Goal: Task Accomplishment & Management: Manage account settings

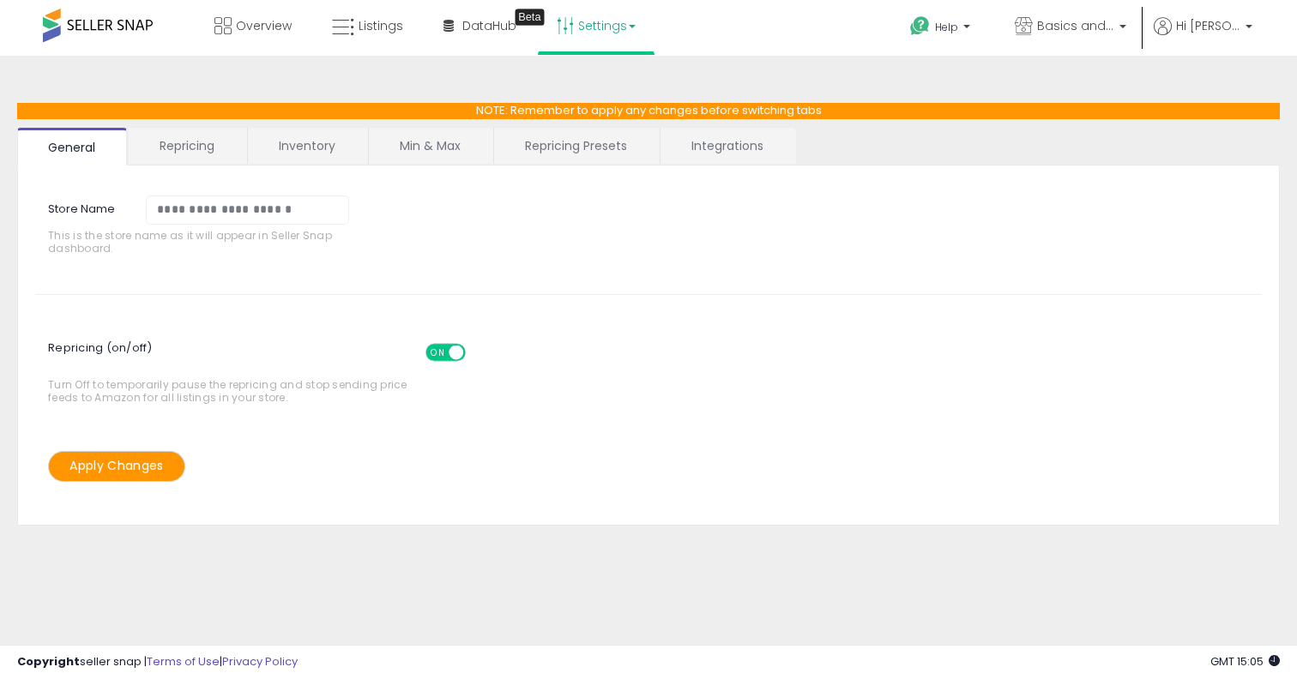
click at [190, 142] on link "Repricing" at bounding box center [187, 146] width 117 height 36
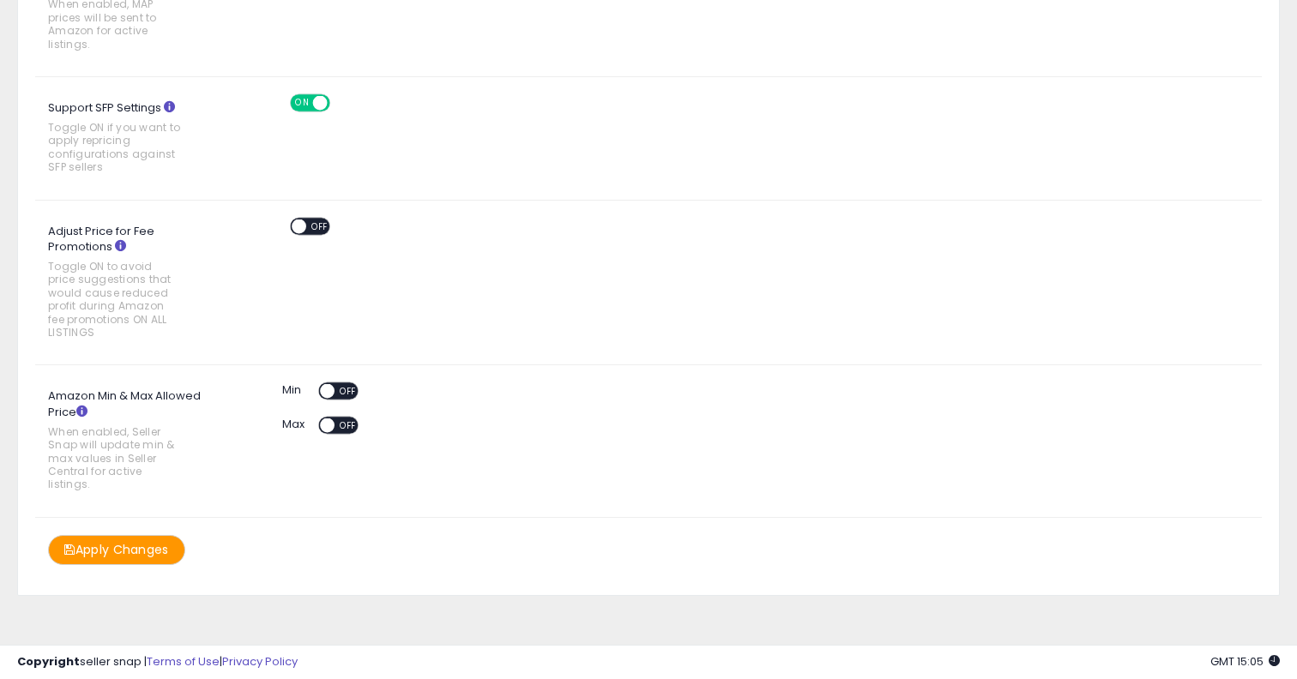
scroll to position [1009, 0]
click at [83, 407] on icon at bounding box center [81, 408] width 11 height 11
click at [345, 389] on span "OFF" at bounding box center [347, 389] width 27 height 15
click at [344, 425] on span "OFF" at bounding box center [347, 423] width 27 height 15
click at [130, 544] on button "Apply Changes" at bounding box center [116, 548] width 137 height 30
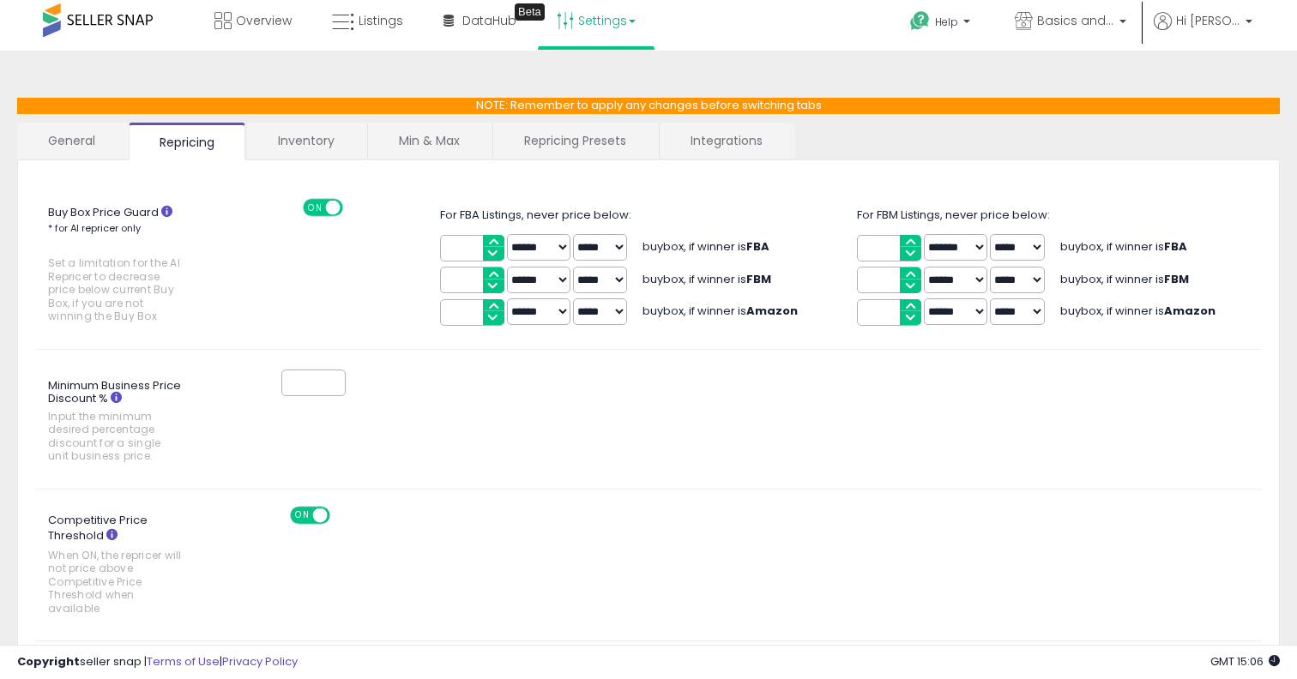
scroll to position [0, 0]
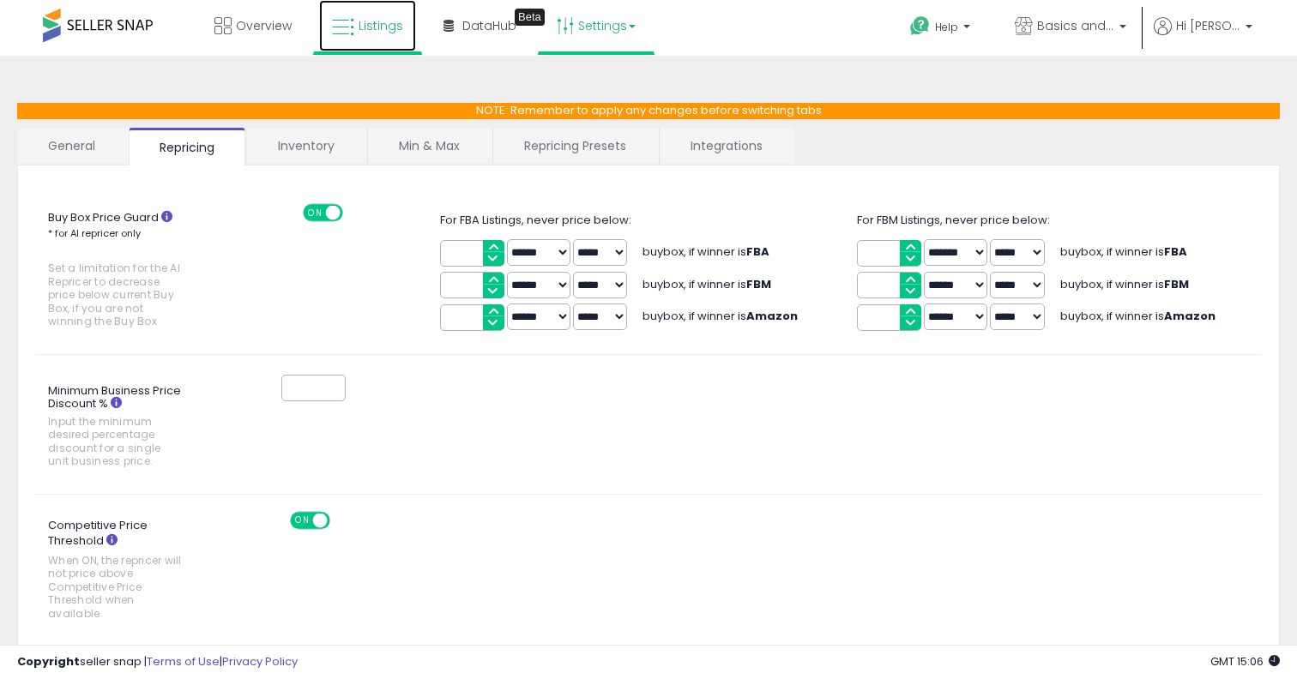
click at [367, 27] on span "Listings" at bounding box center [381, 25] width 45 height 17
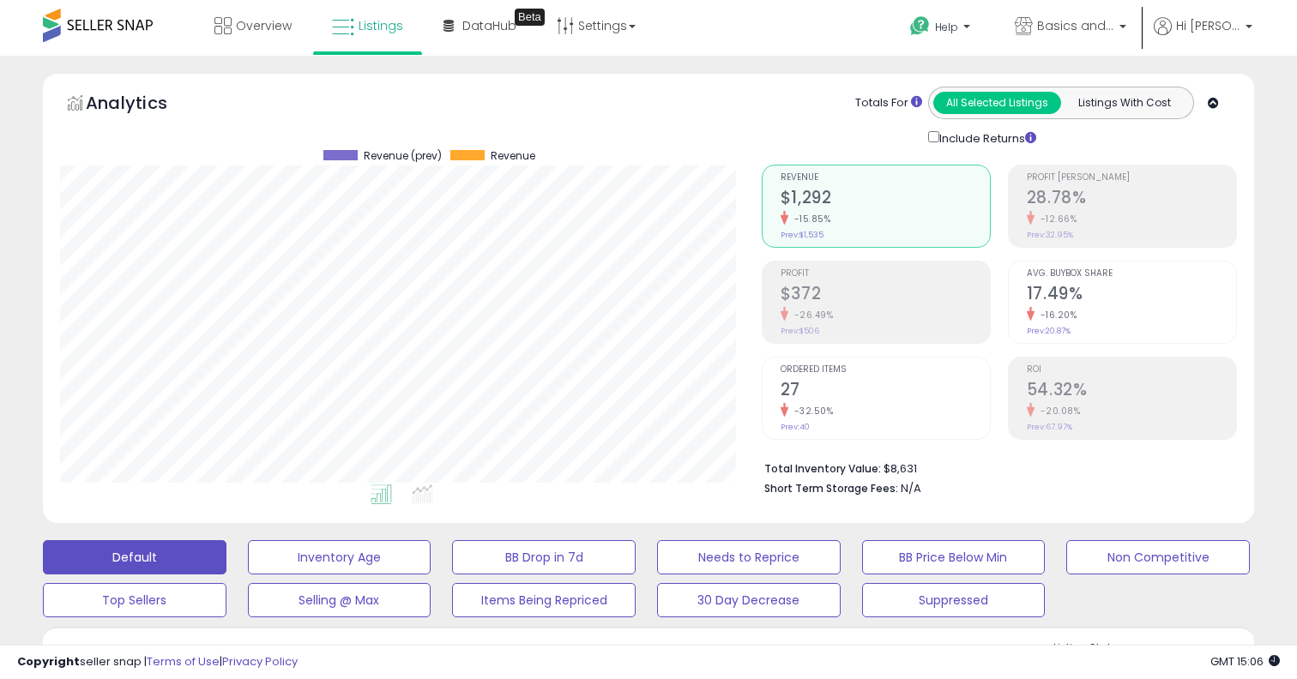
scroll to position [352, 701]
click at [737, 551] on button "Needs to Reprice" at bounding box center [749, 557] width 184 height 34
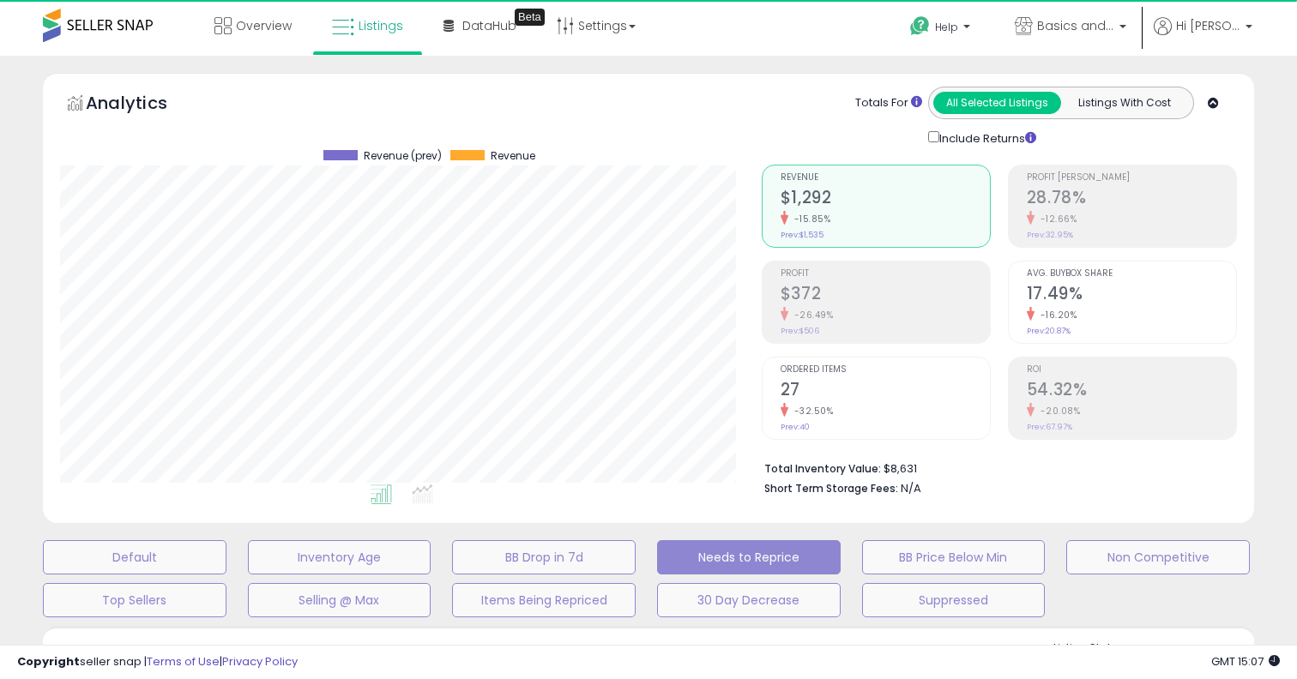
select select "**"
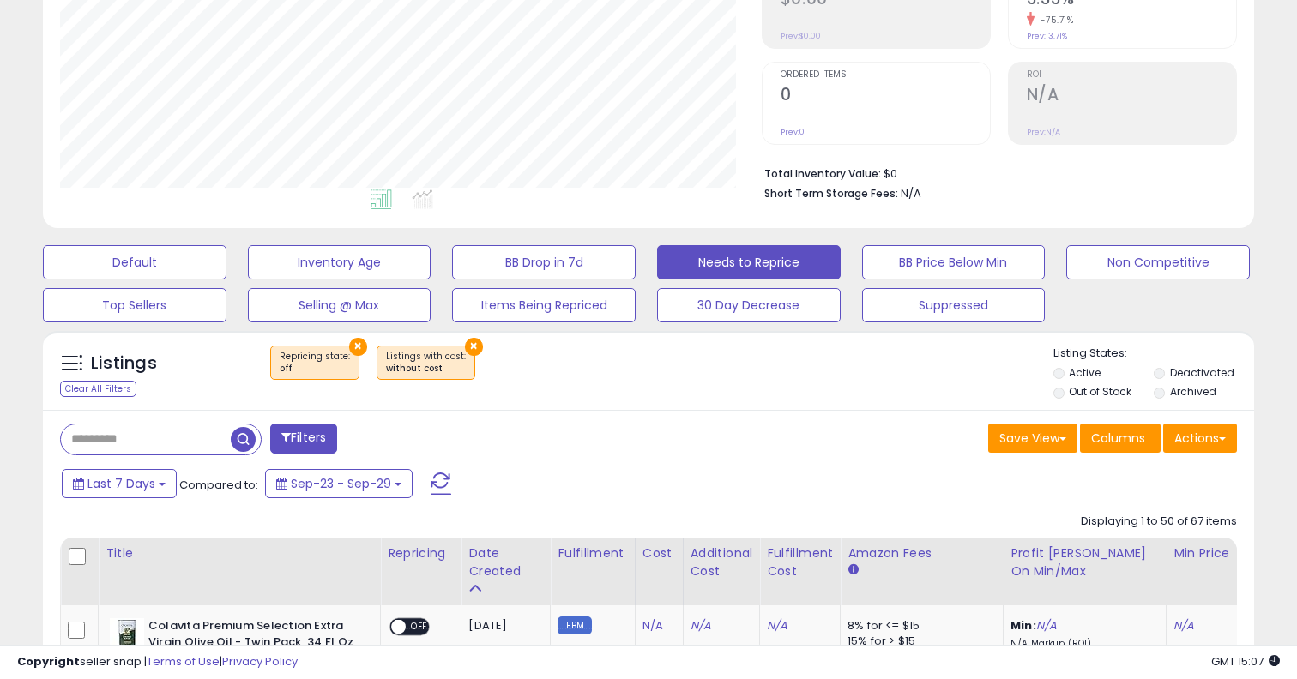
scroll to position [297, 0]
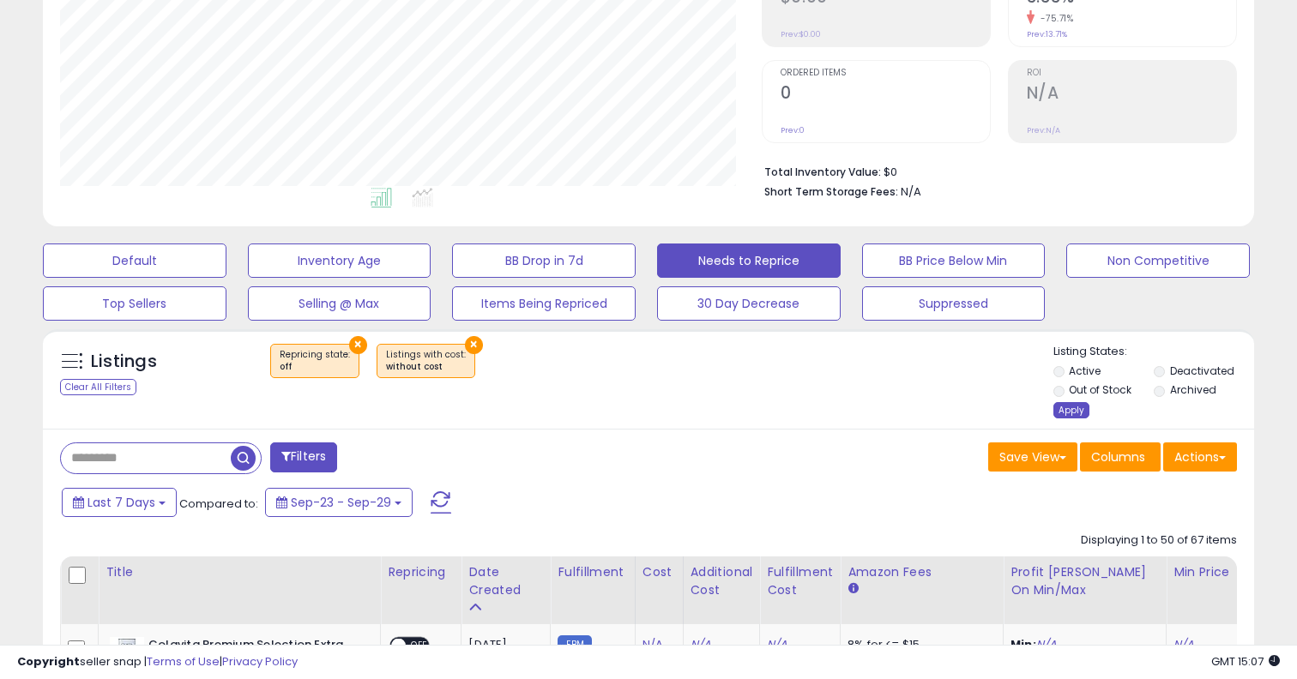
click at [1068, 409] on div "Apply" at bounding box center [1071, 410] width 36 height 16
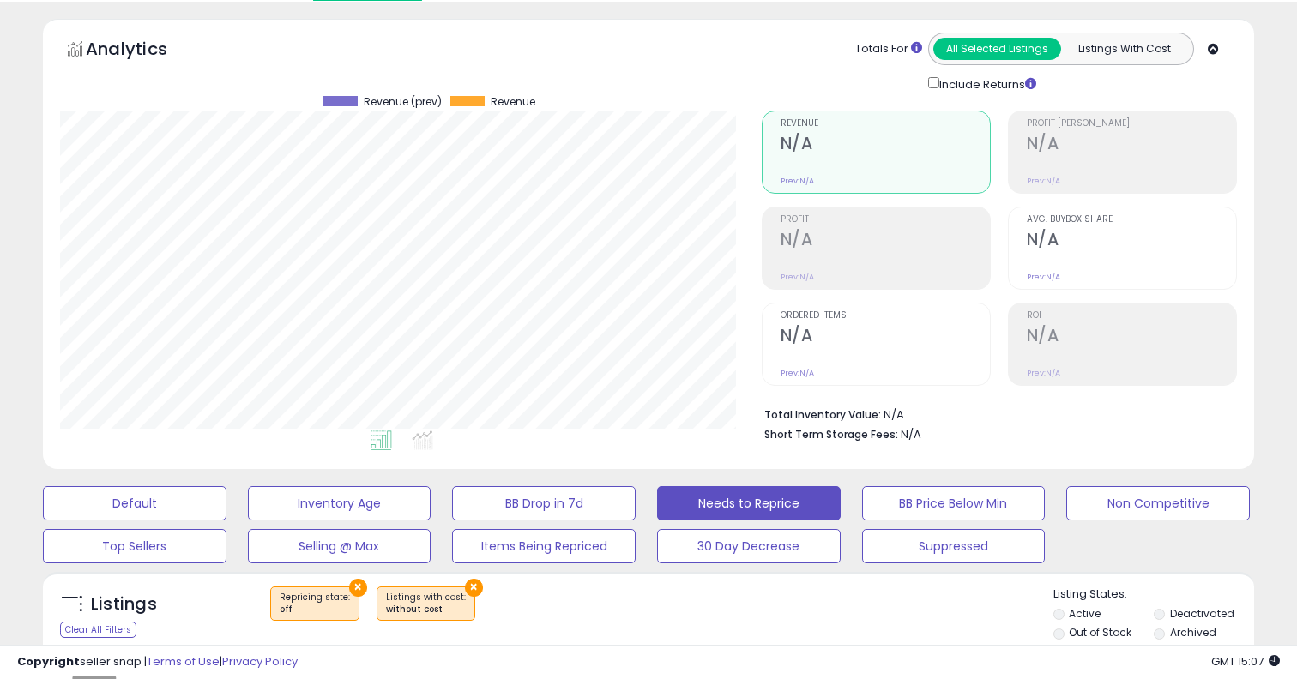
scroll to position [0, 0]
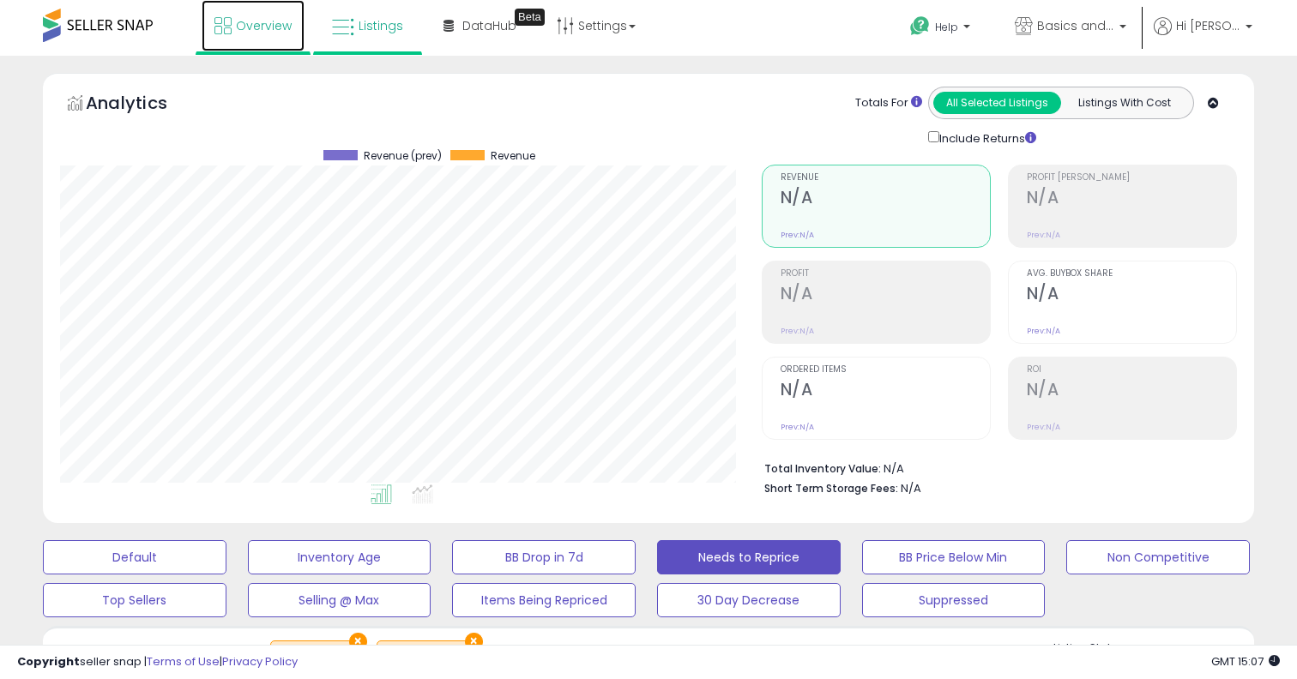
click at [262, 38] on link "Overview" at bounding box center [253, 25] width 103 height 51
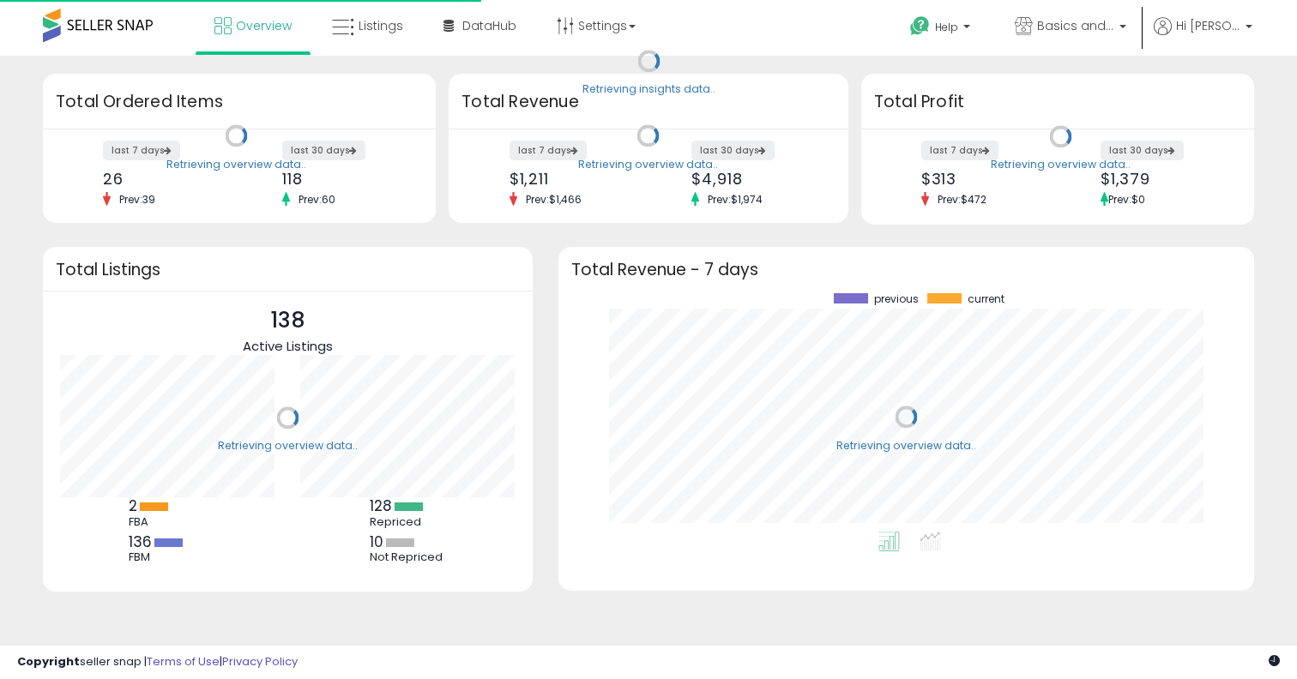
scroll to position [238, 661]
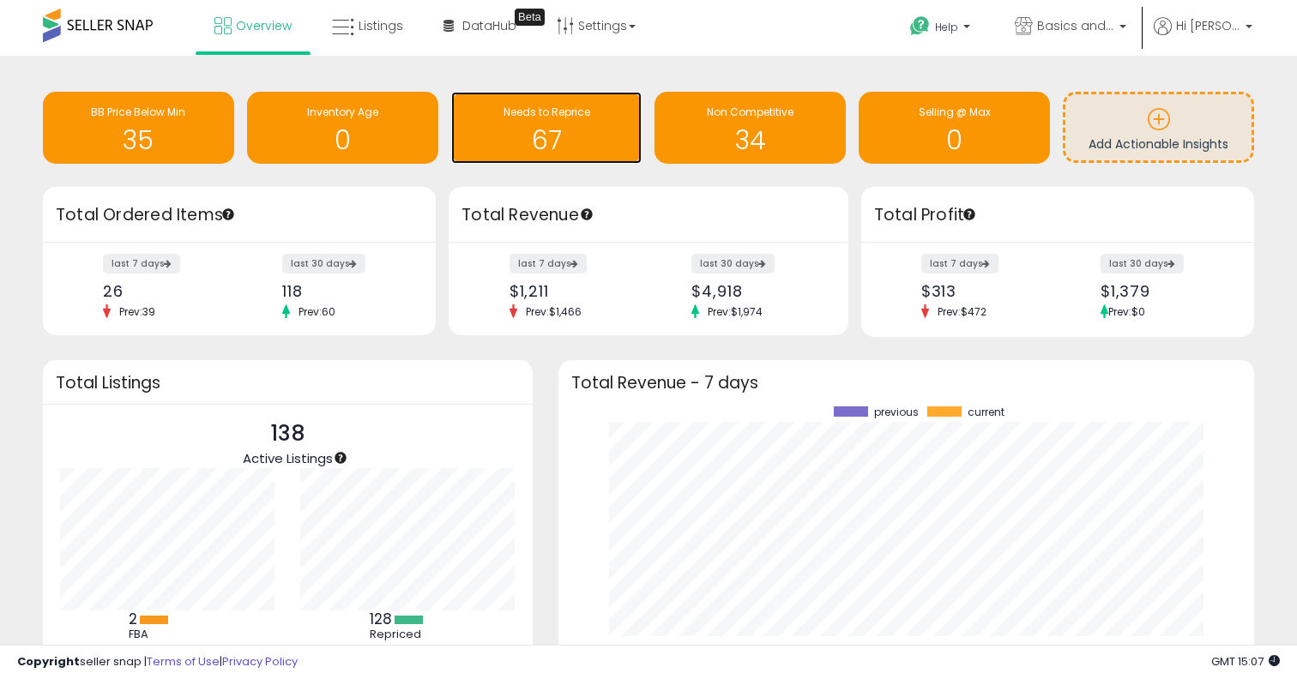
click at [555, 130] on h1 "67" at bounding box center [547, 140] width 174 height 28
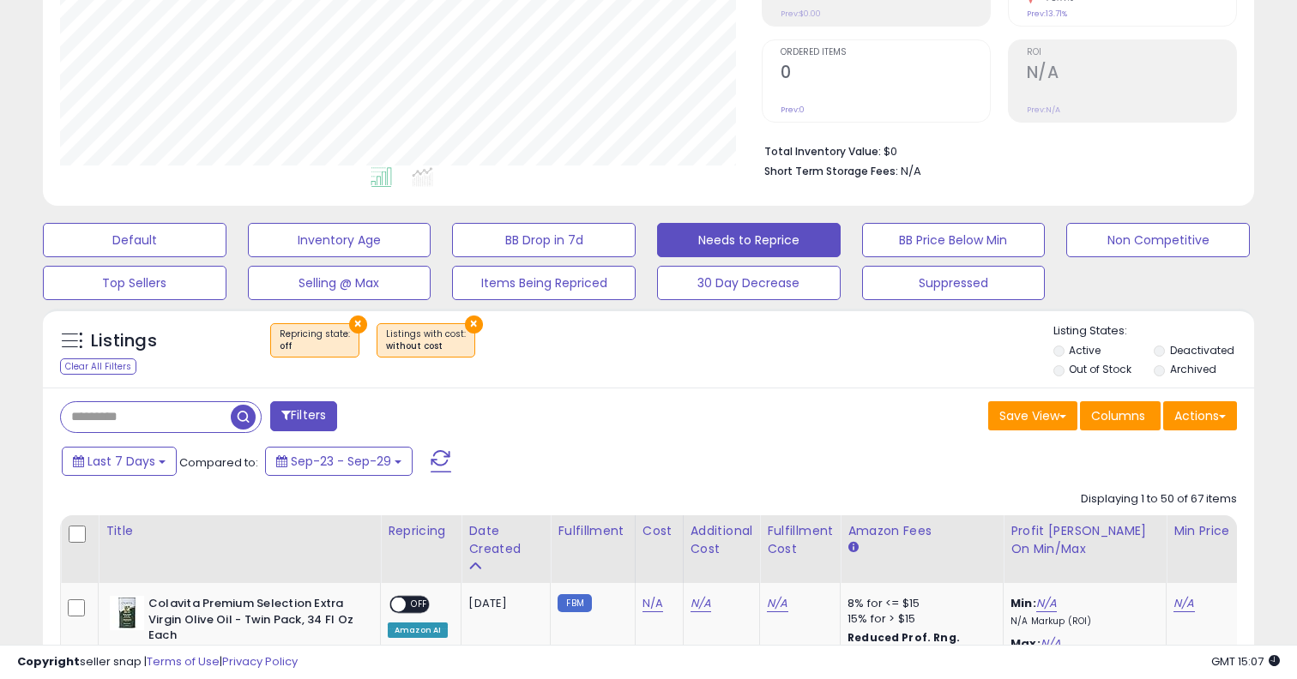
scroll to position [304, 0]
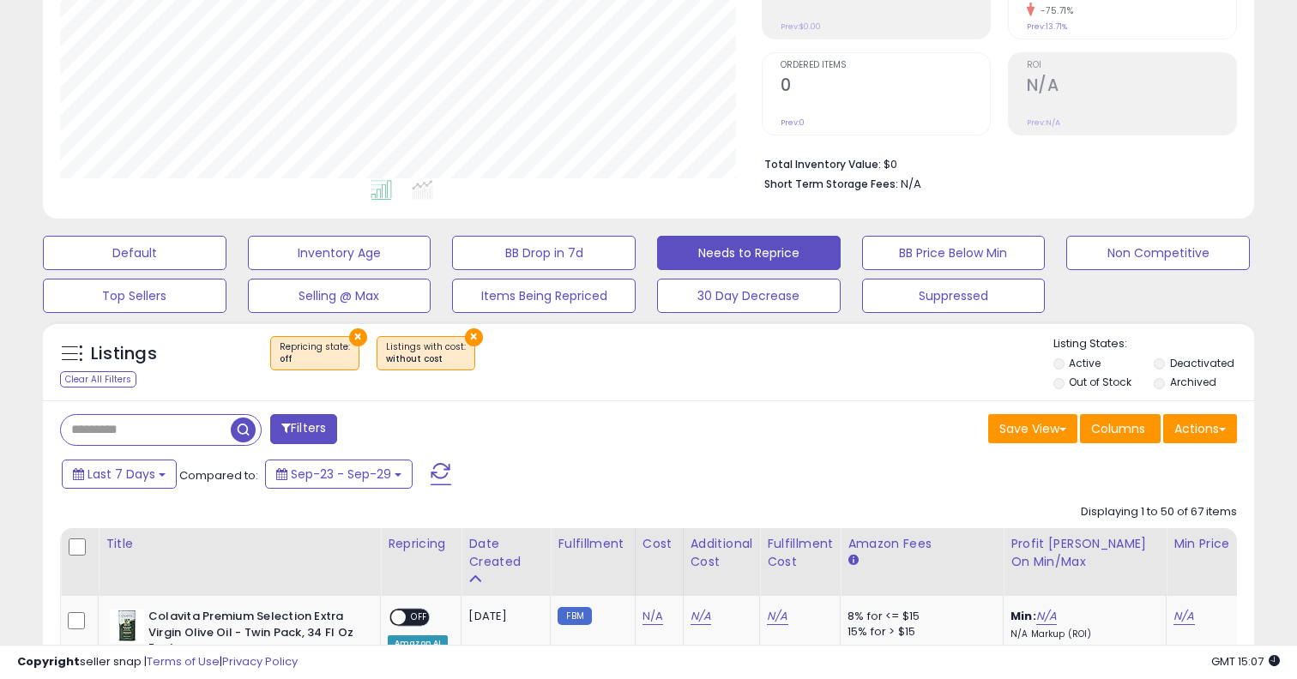
click at [1082, 383] on label "Out of Stock" at bounding box center [1100, 382] width 63 height 15
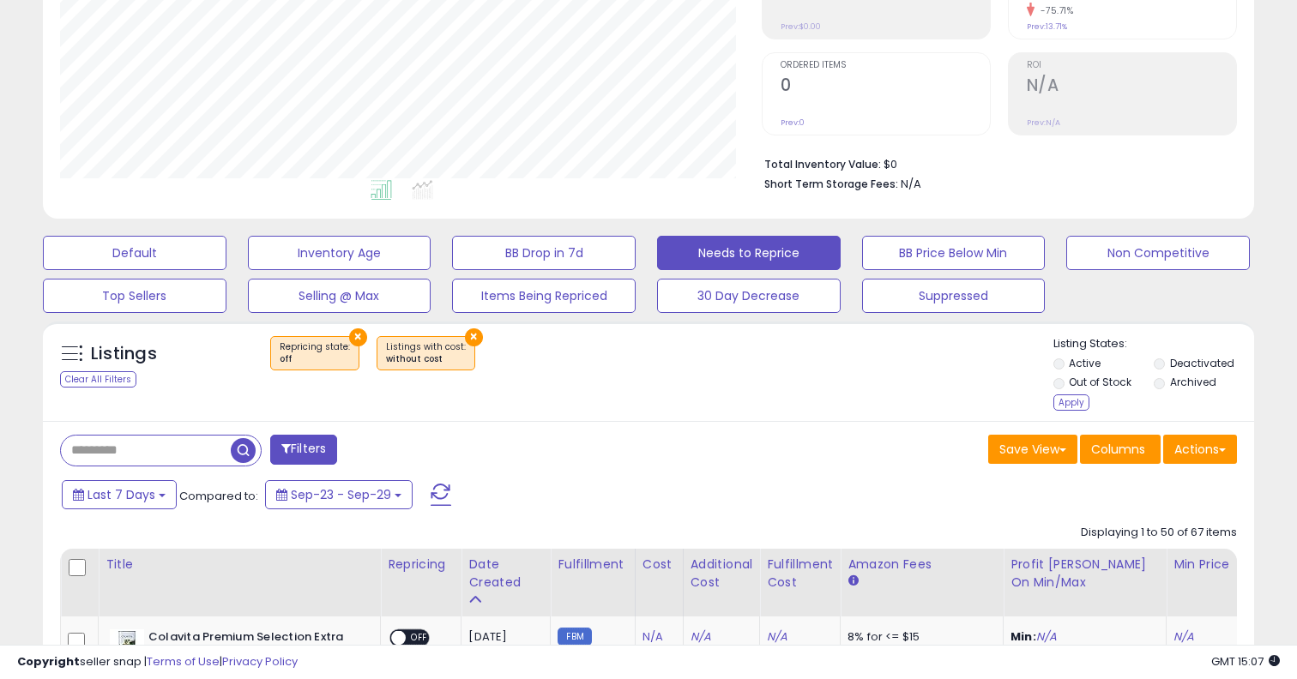
click at [1168, 362] on li "Deactivated" at bounding box center [1203, 365] width 99 height 19
click at [1168, 380] on li "Archived" at bounding box center [1203, 384] width 99 height 19
click at [1085, 366] on label "Active" at bounding box center [1085, 363] width 32 height 15
click at [1075, 407] on div "Apply" at bounding box center [1071, 403] width 36 height 16
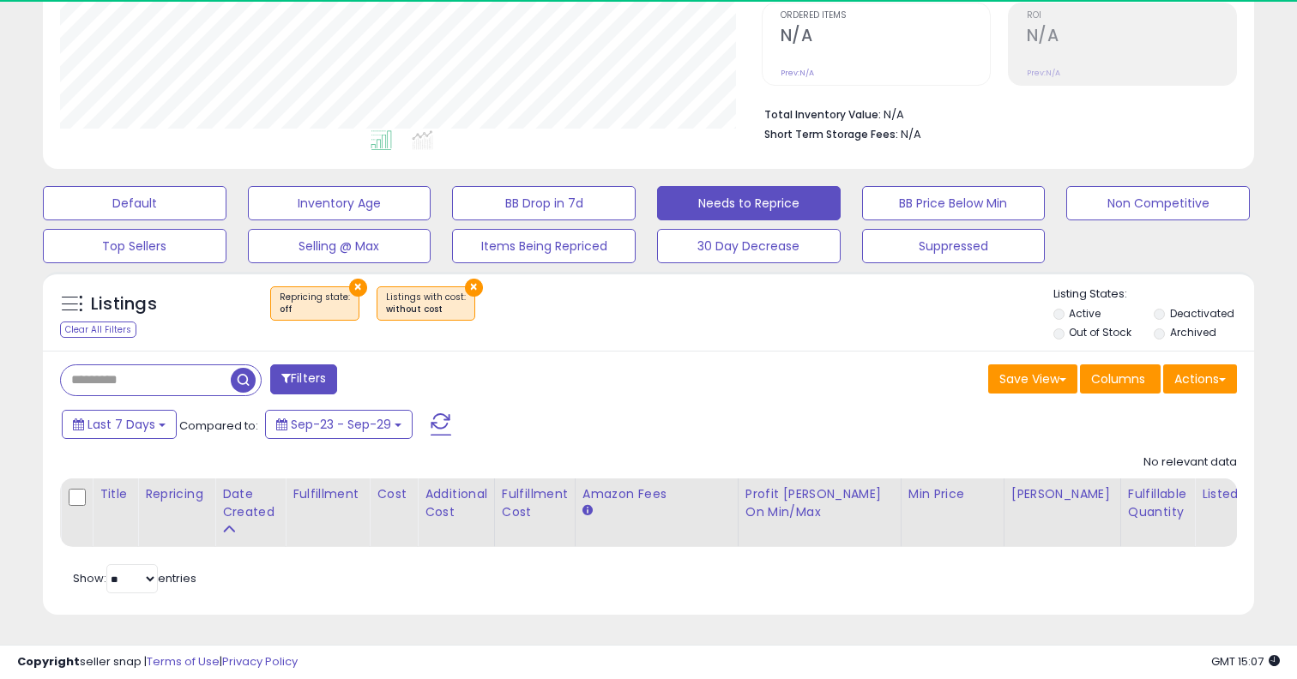
scroll to position [352, 701]
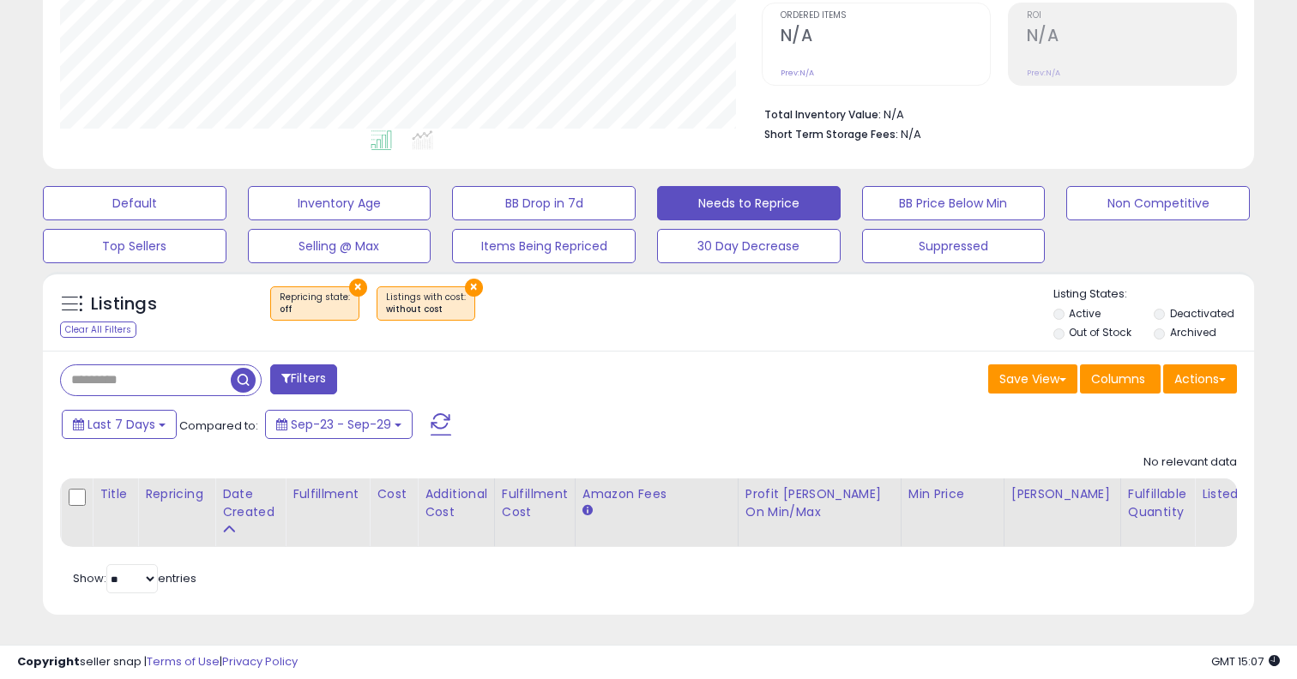
click at [1083, 316] on label "Active" at bounding box center [1085, 313] width 32 height 15
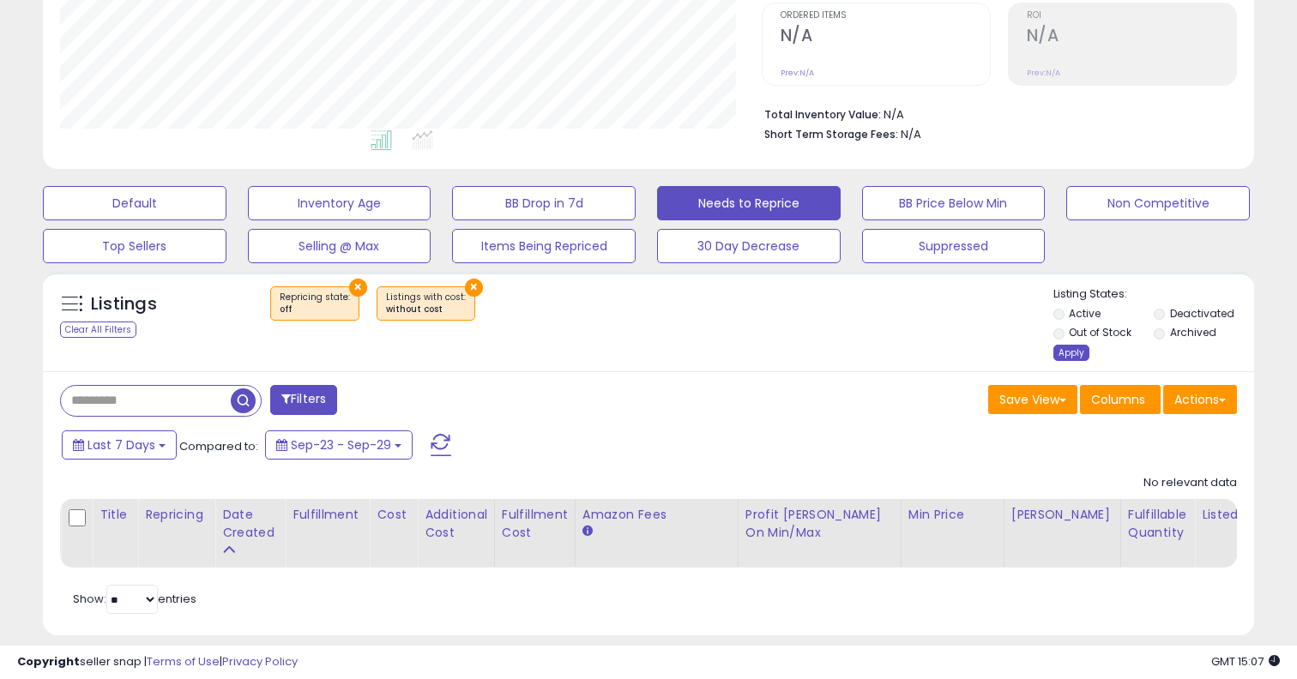
click at [1070, 356] on div "Apply" at bounding box center [1071, 353] width 36 height 16
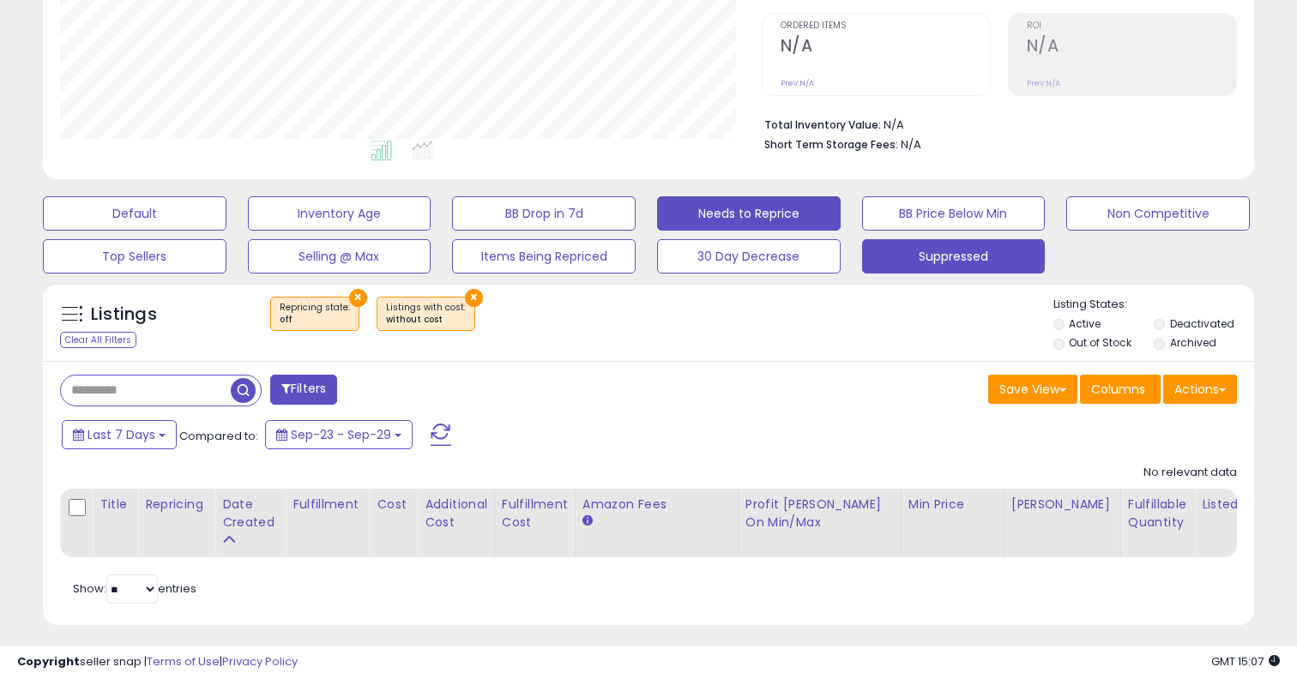
click at [927, 253] on button "Suppressed" at bounding box center [954, 256] width 184 height 34
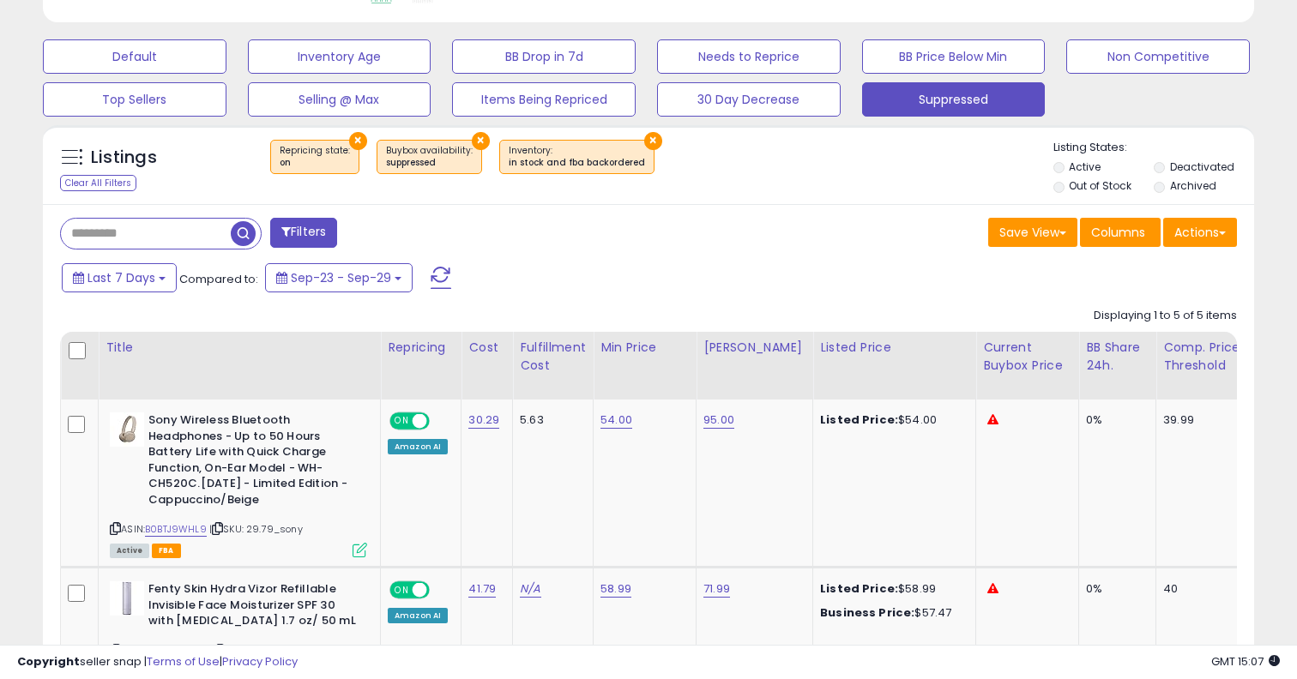
scroll to position [497, 0]
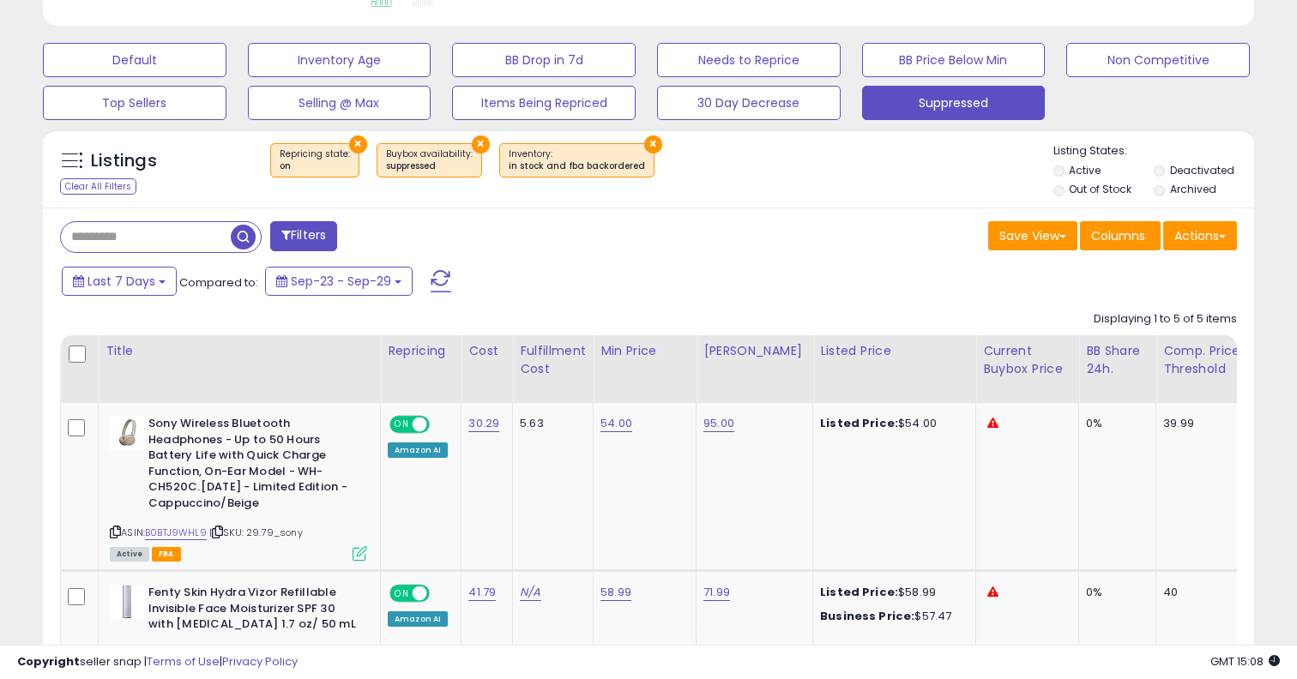
click at [1072, 190] on label "Out of Stock" at bounding box center [1100, 189] width 63 height 15
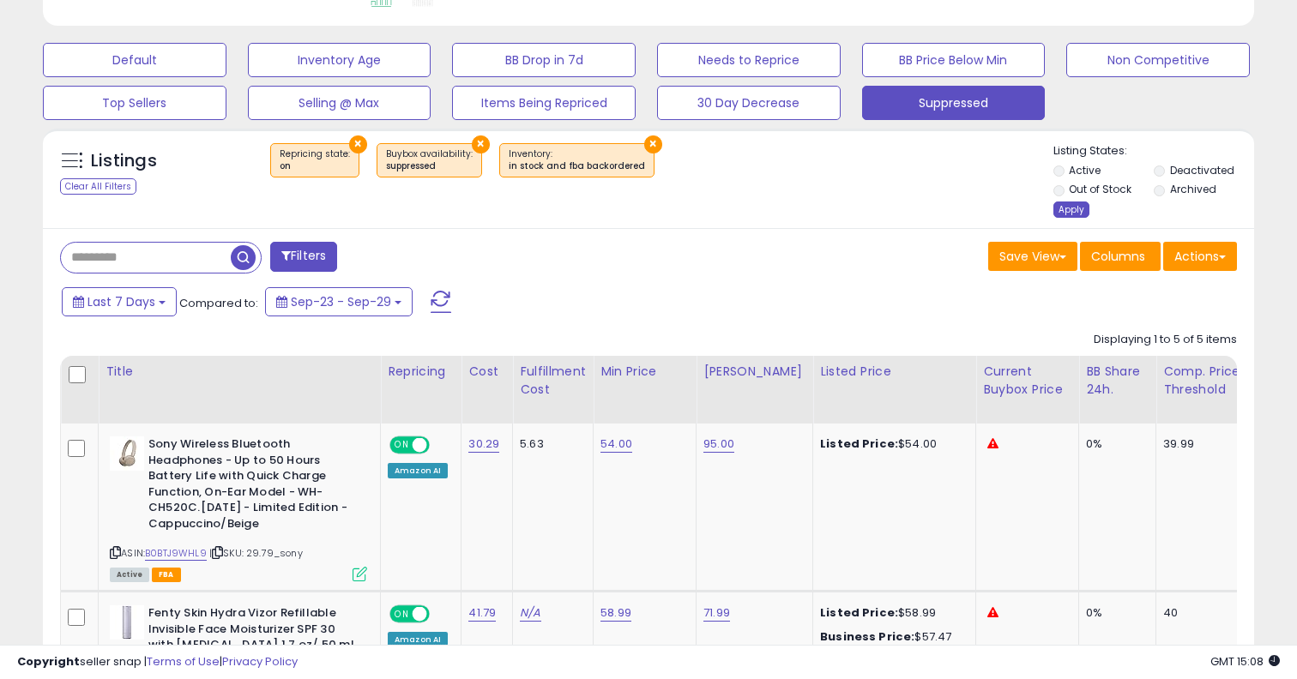
click at [1068, 206] on div "Apply" at bounding box center [1071, 210] width 36 height 16
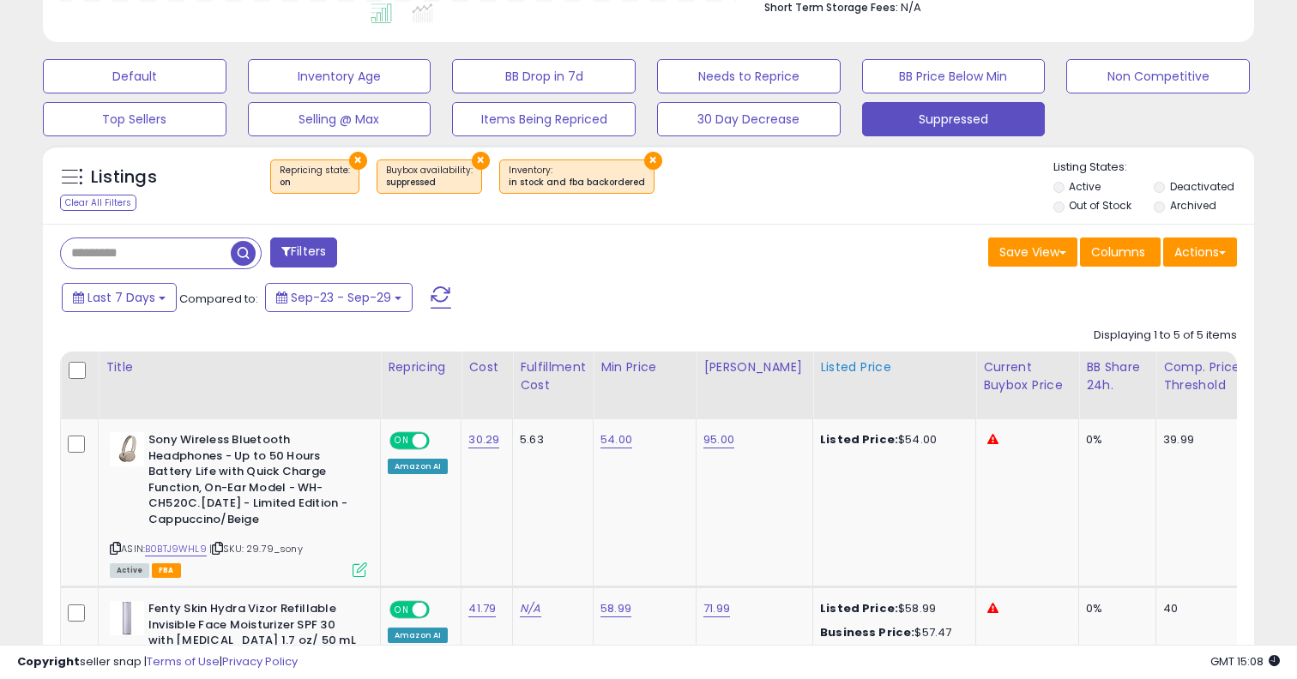
scroll to position [464, 0]
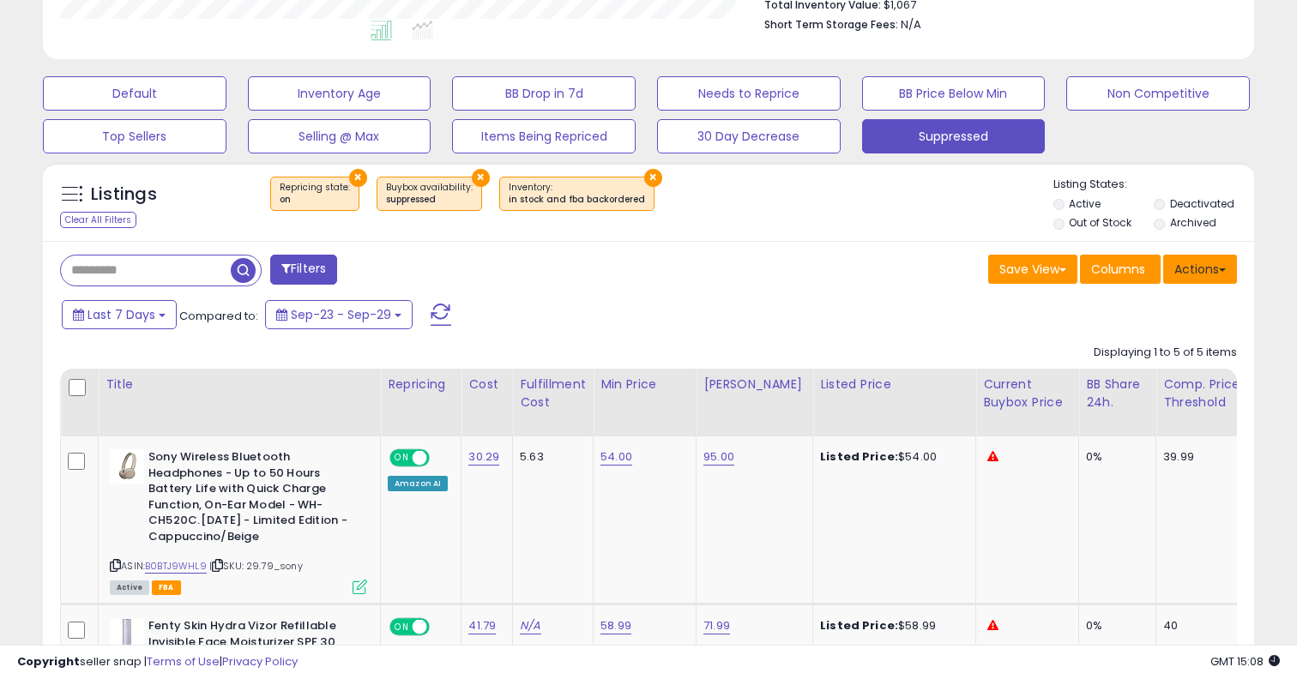
click at [1212, 271] on button "Actions" at bounding box center [1200, 269] width 74 height 29
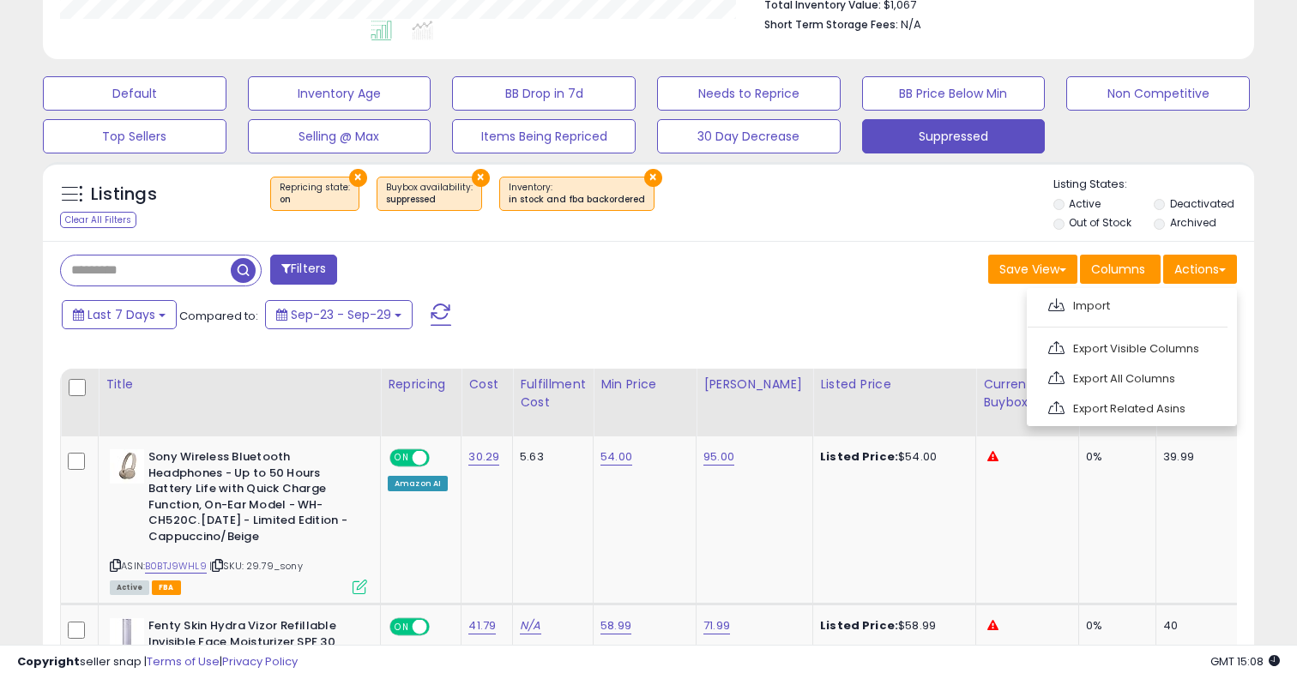
click at [803, 302] on div "Last 7 Days Compared to: Sep-23 - Sep-29" at bounding box center [498, 317] width 883 height 39
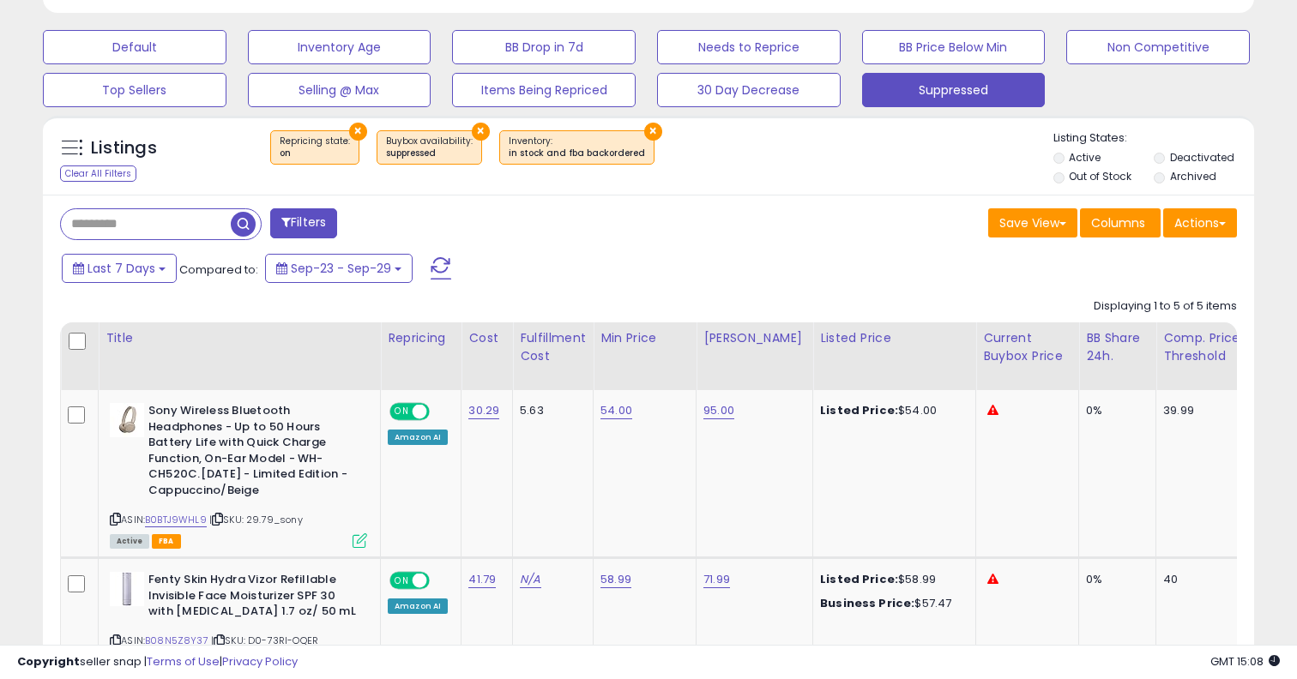
scroll to position [509, 0]
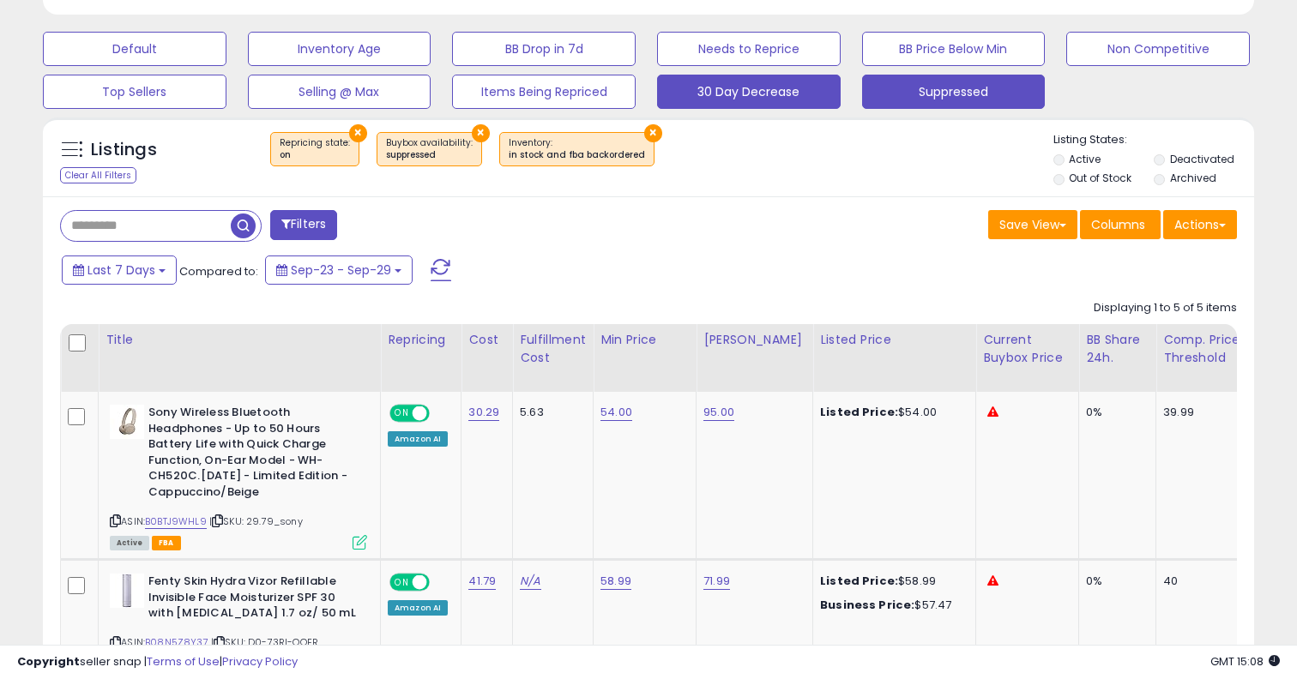
click at [785, 94] on button "30 Day Decrease" at bounding box center [749, 92] width 184 height 34
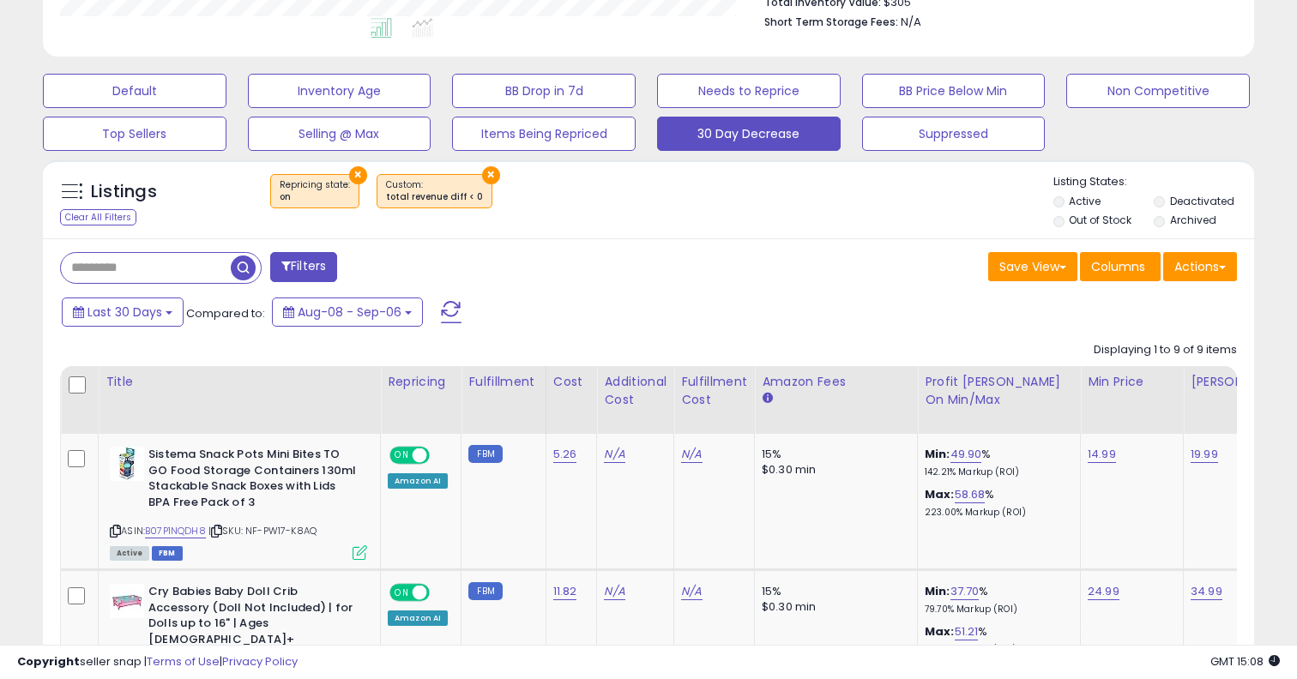
scroll to position [451, 0]
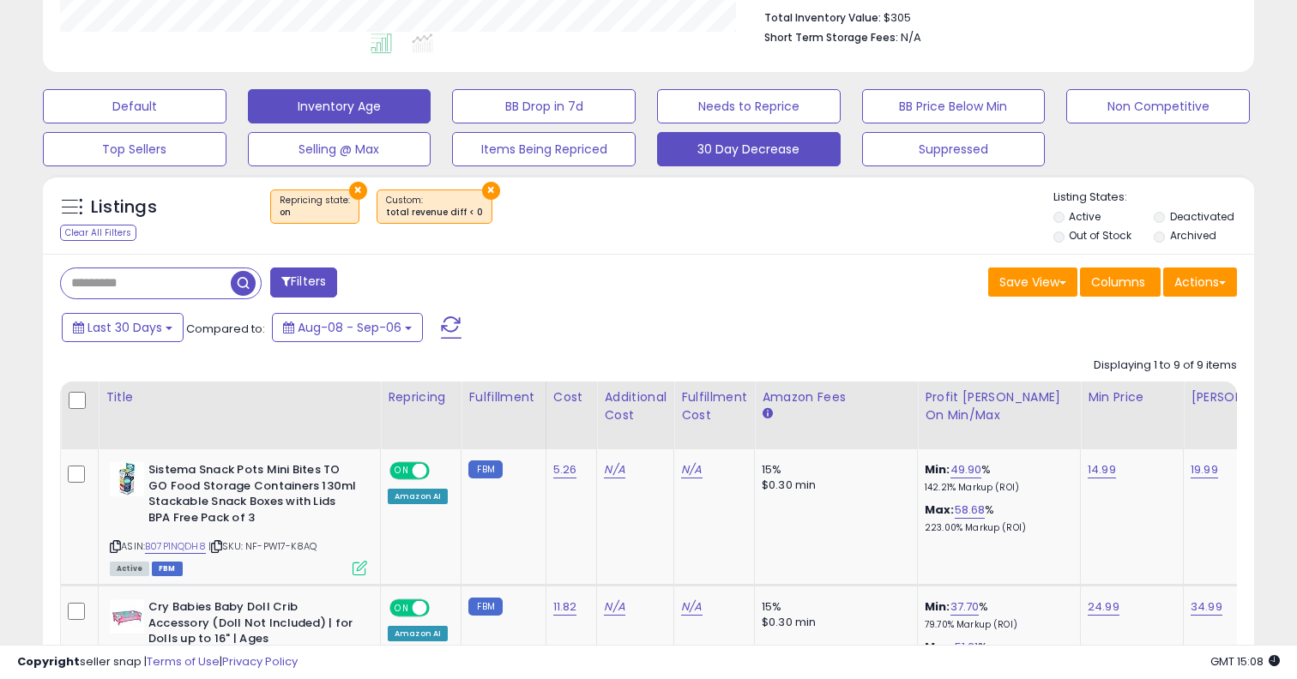
click at [382, 106] on button "Inventory Age" at bounding box center [340, 106] width 184 height 34
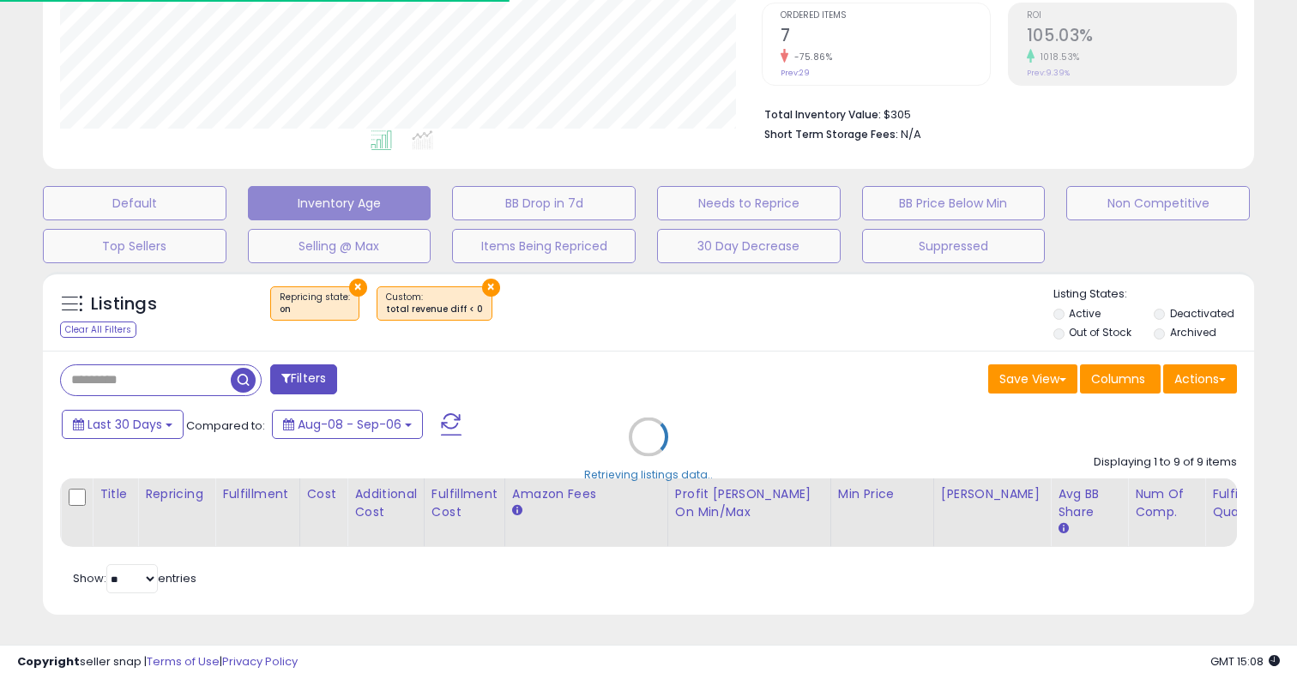
select select "**"
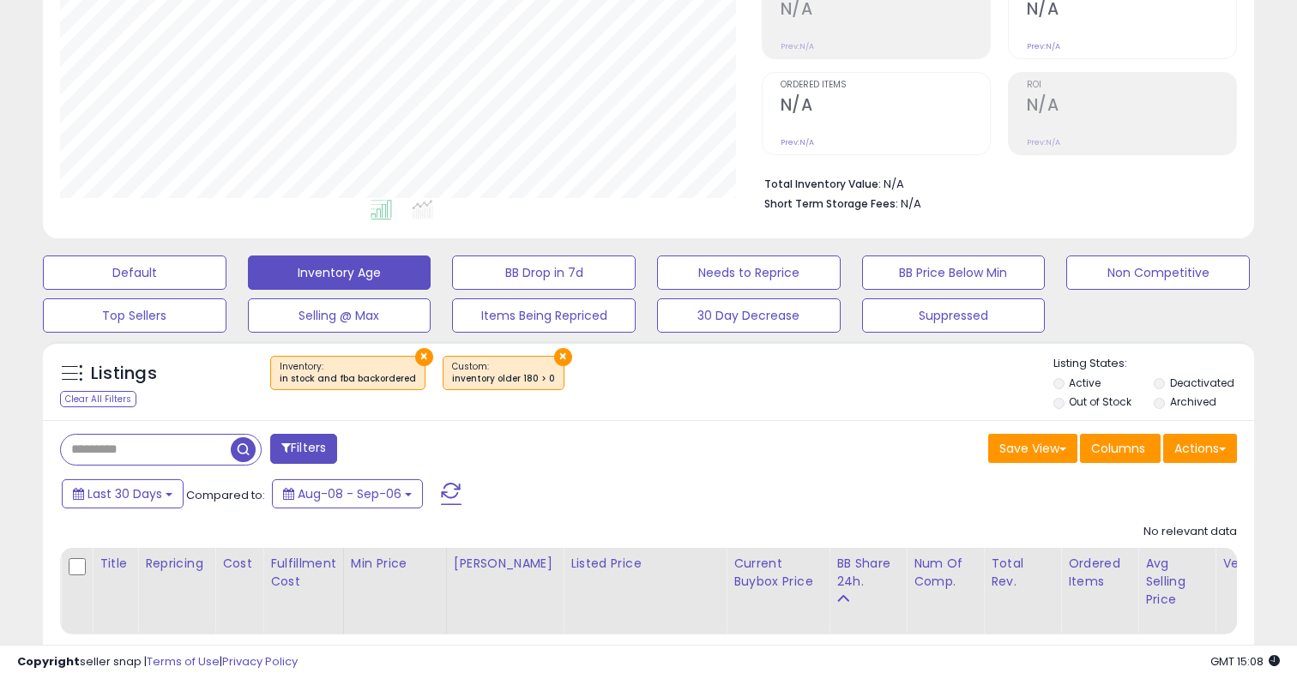
scroll to position [372, 0]
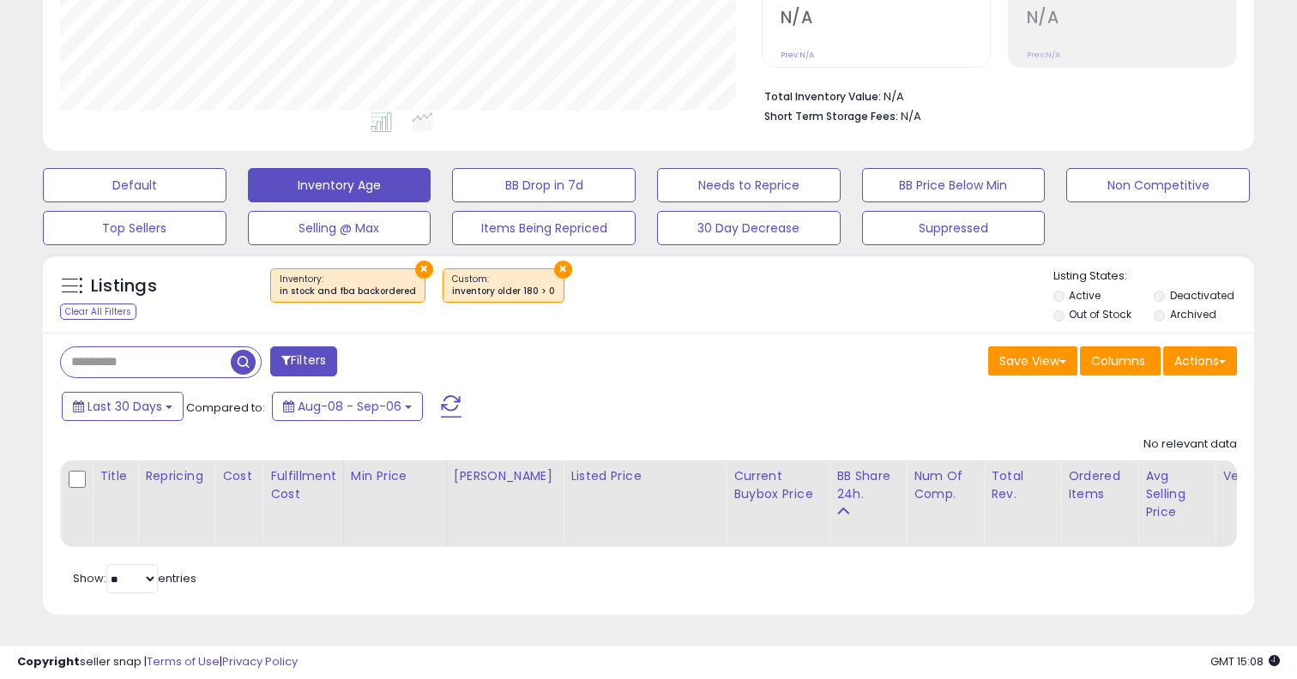
click at [415, 264] on button "×" at bounding box center [424, 270] width 18 height 18
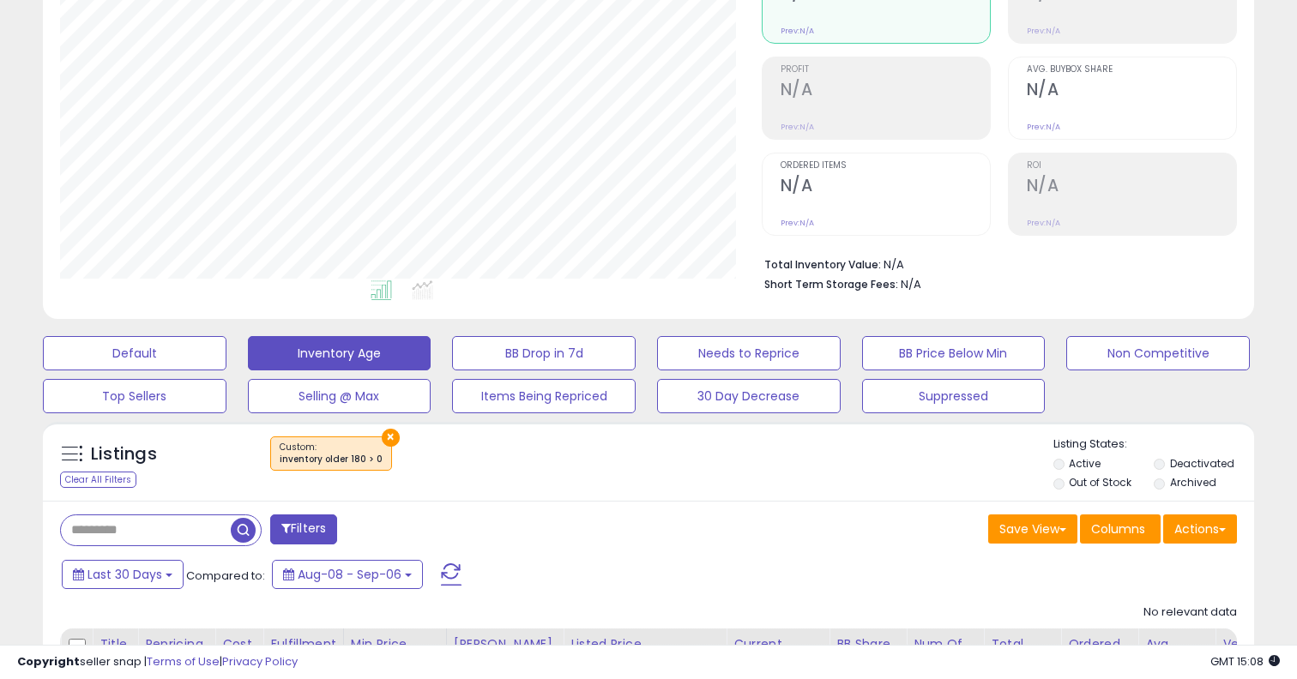
scroll to position [0, 0]
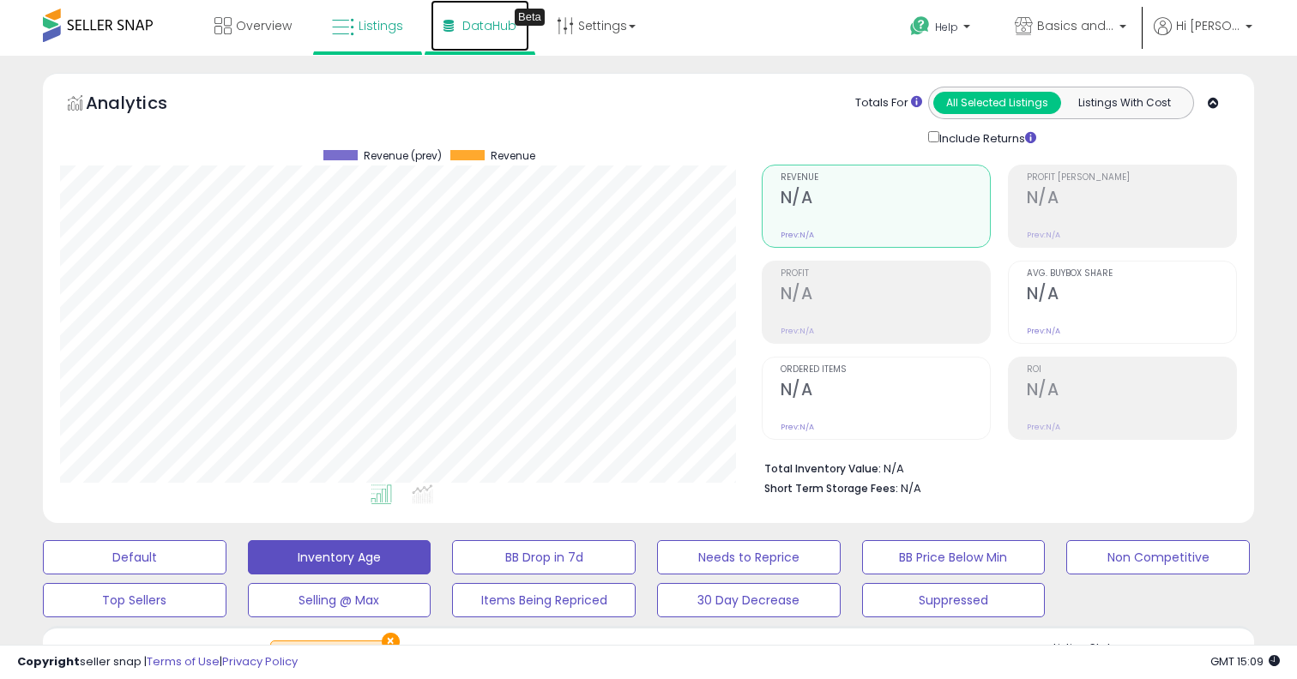
click at [485, 29] on span "DataHub" at bounding box center [489, 25] width 54 height 17
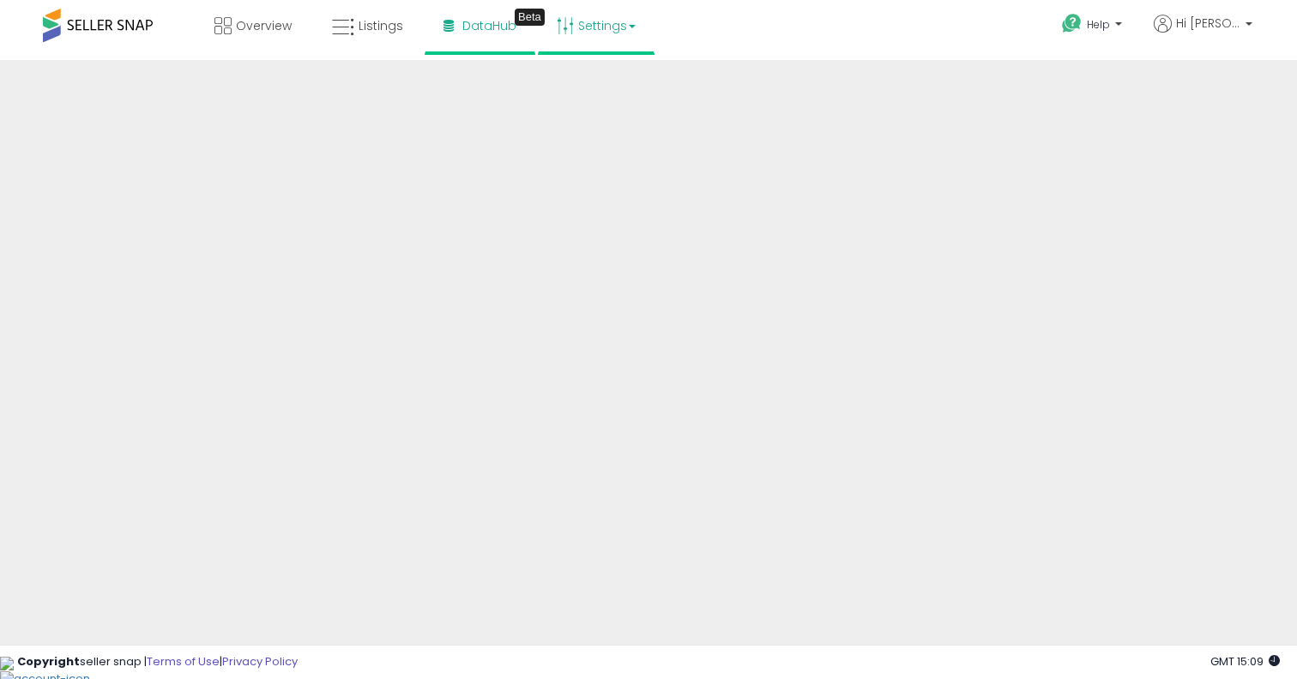
click at [624, 32] on link "Settings" at bounding box center [596, 25] width 105 height 51
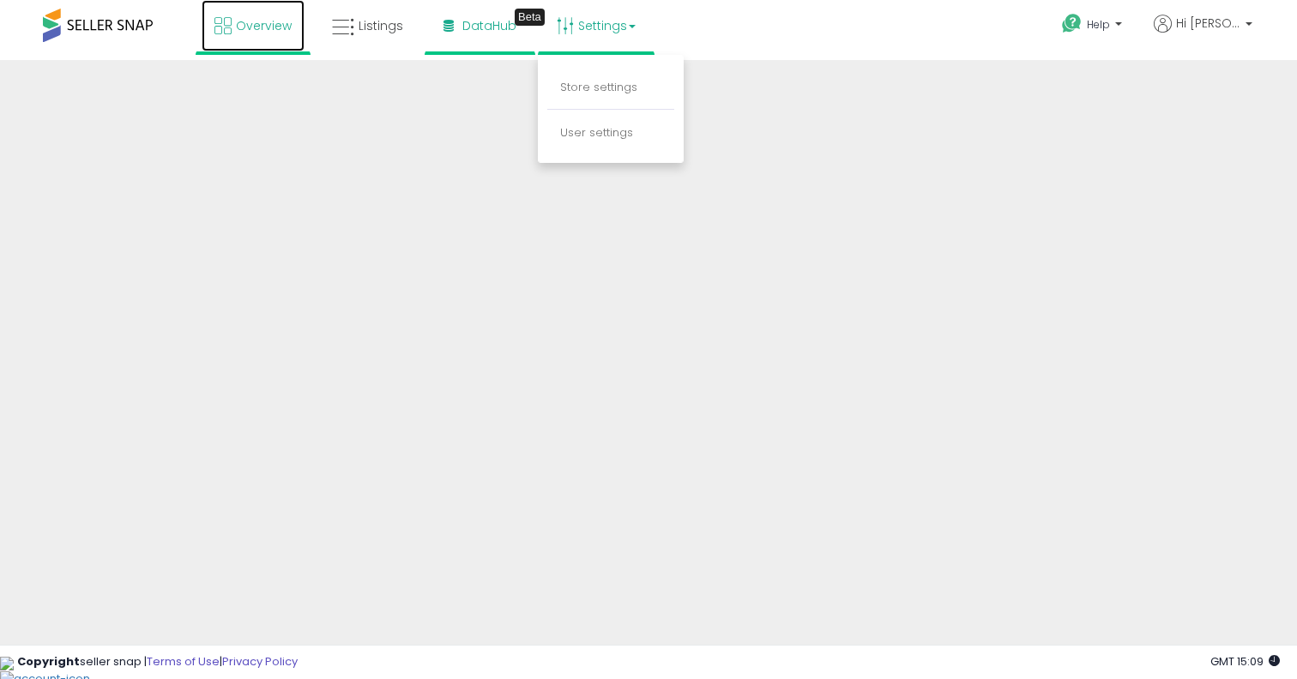
click at [254, 28] on span "Overview" at bounding box center [264, 25] width 56 height 17
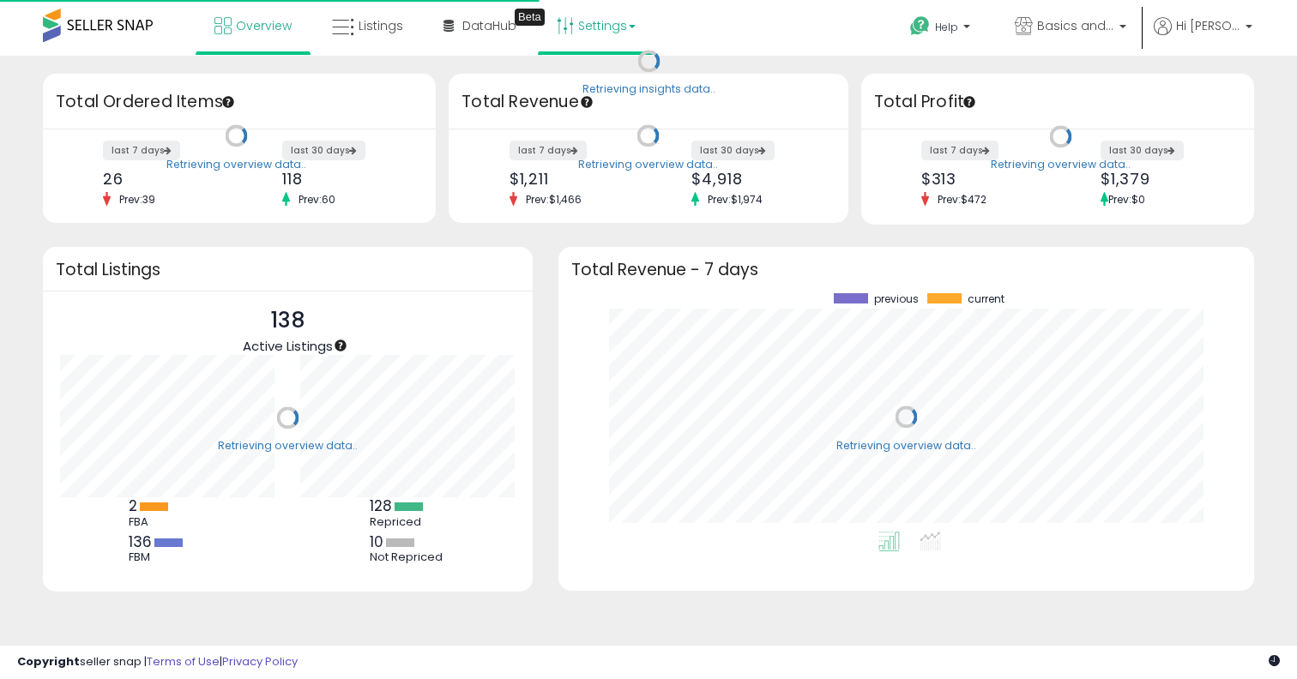
scroll to position [238, 661]
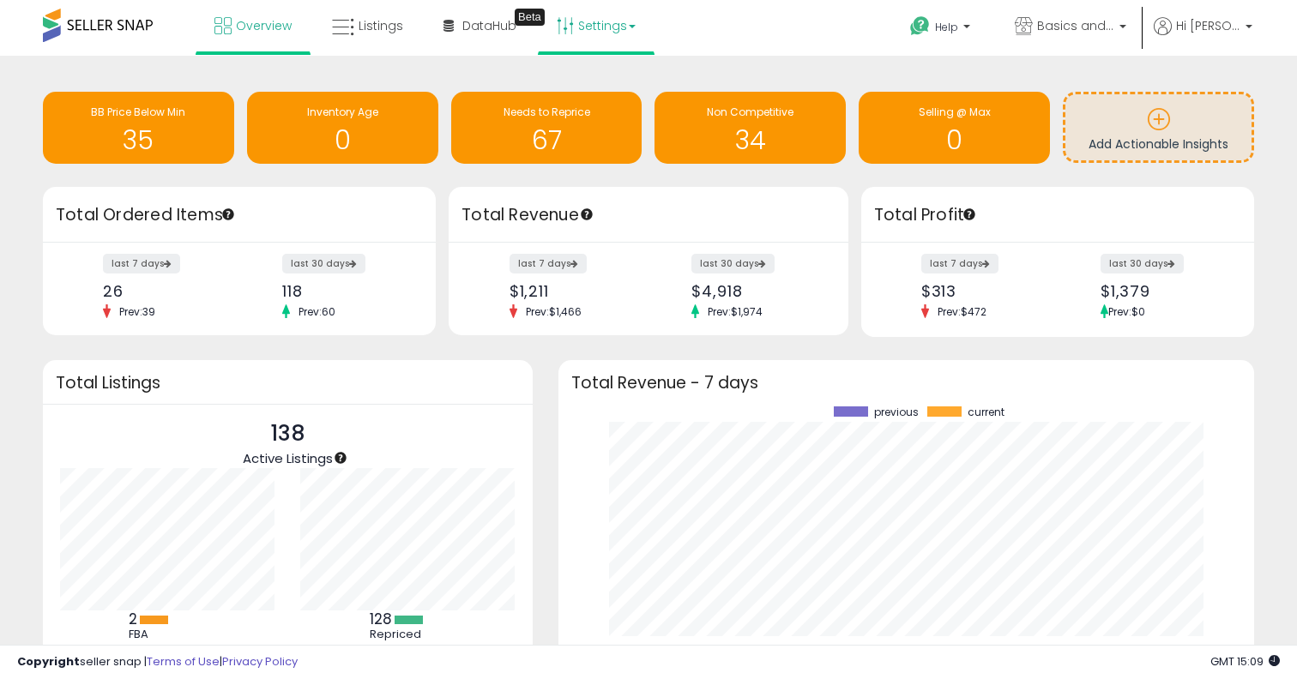
click at [623, 24] on link "Settings" at bounding box center [596, 25] width 105 height 51
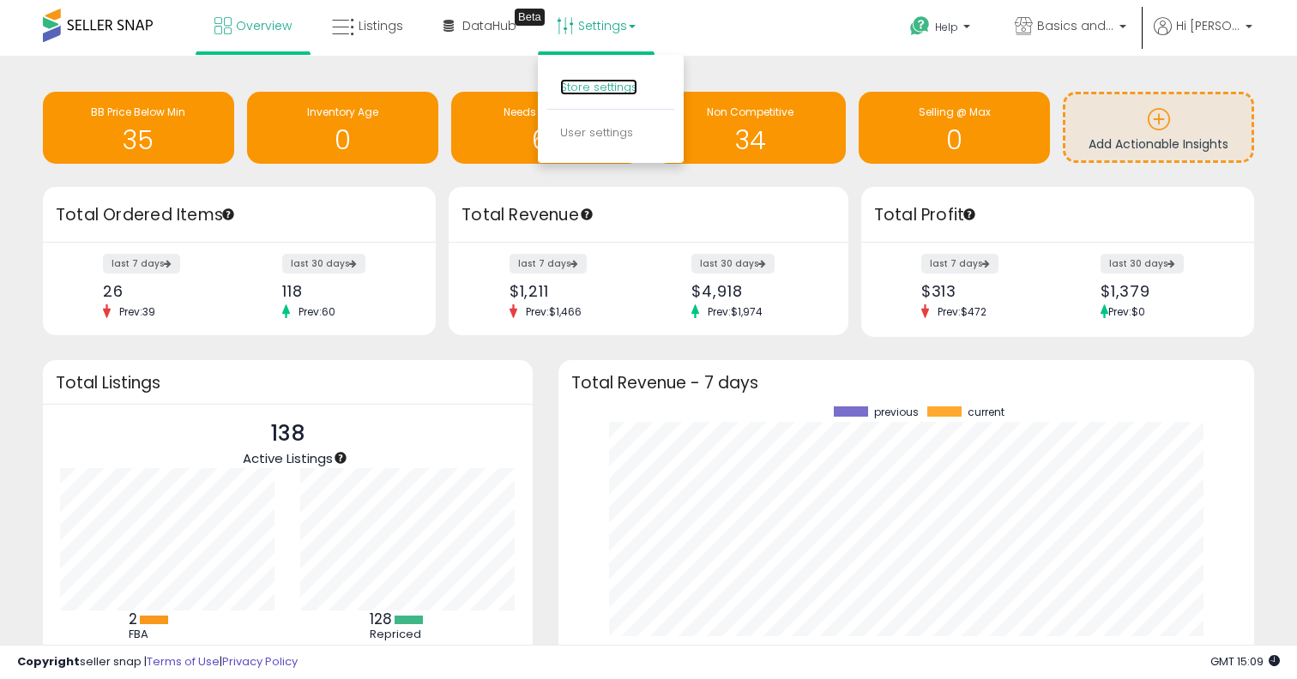
click at [597, 86] on link "Store settings" at bounding box center [598, 87] width 77 height 16
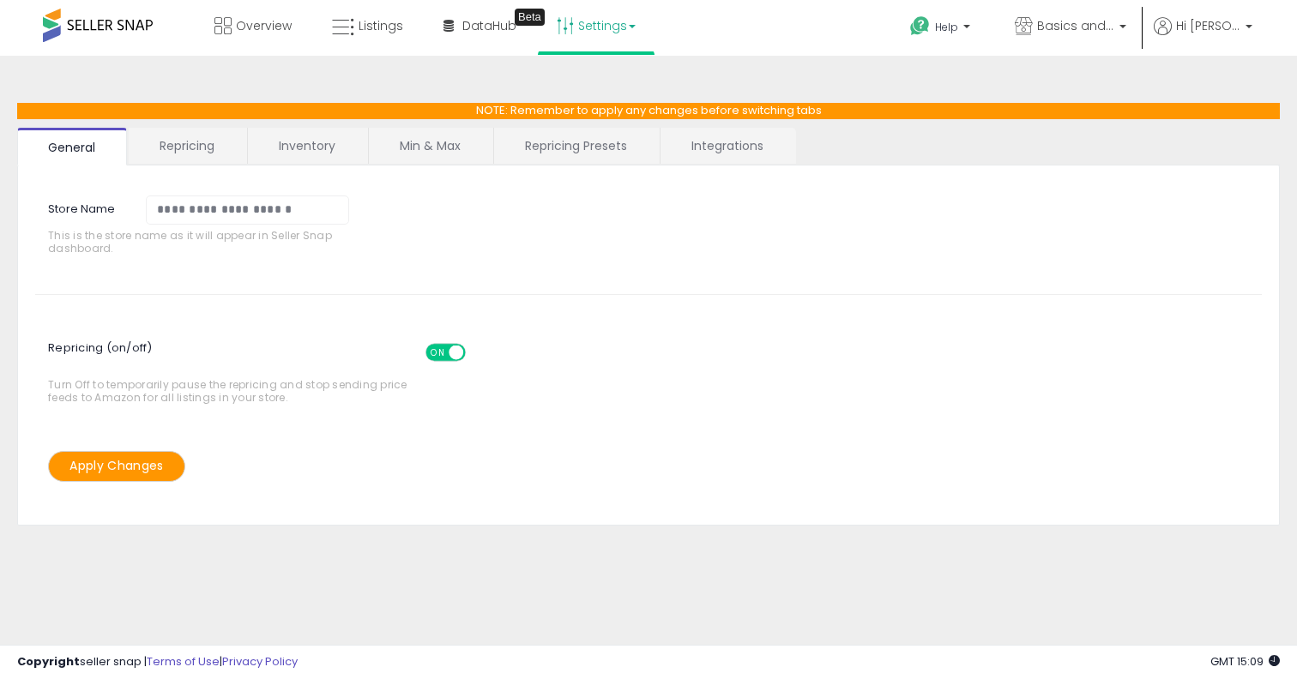
click at [210, 146] on link "Repricing" at bounding box center [187, 146] width 117 height 36
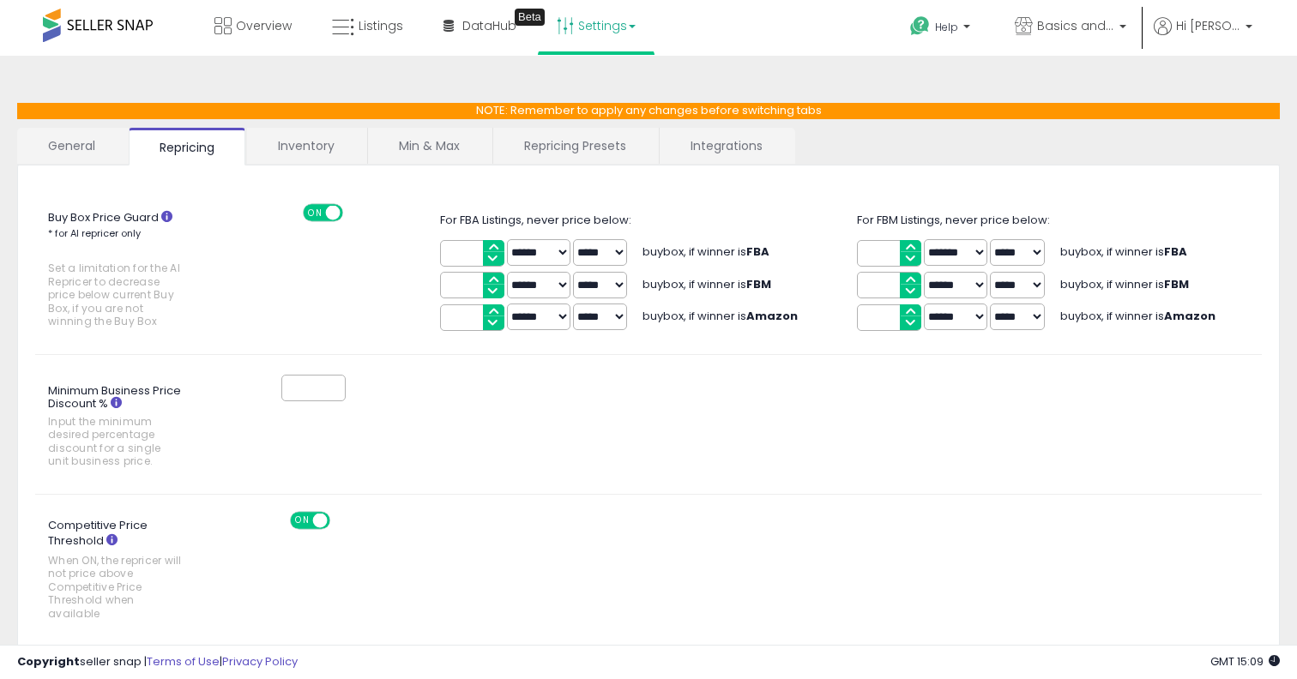
click at [296, 147] on link "Inventory" at bounding box center [306, 146] width 118 height 36
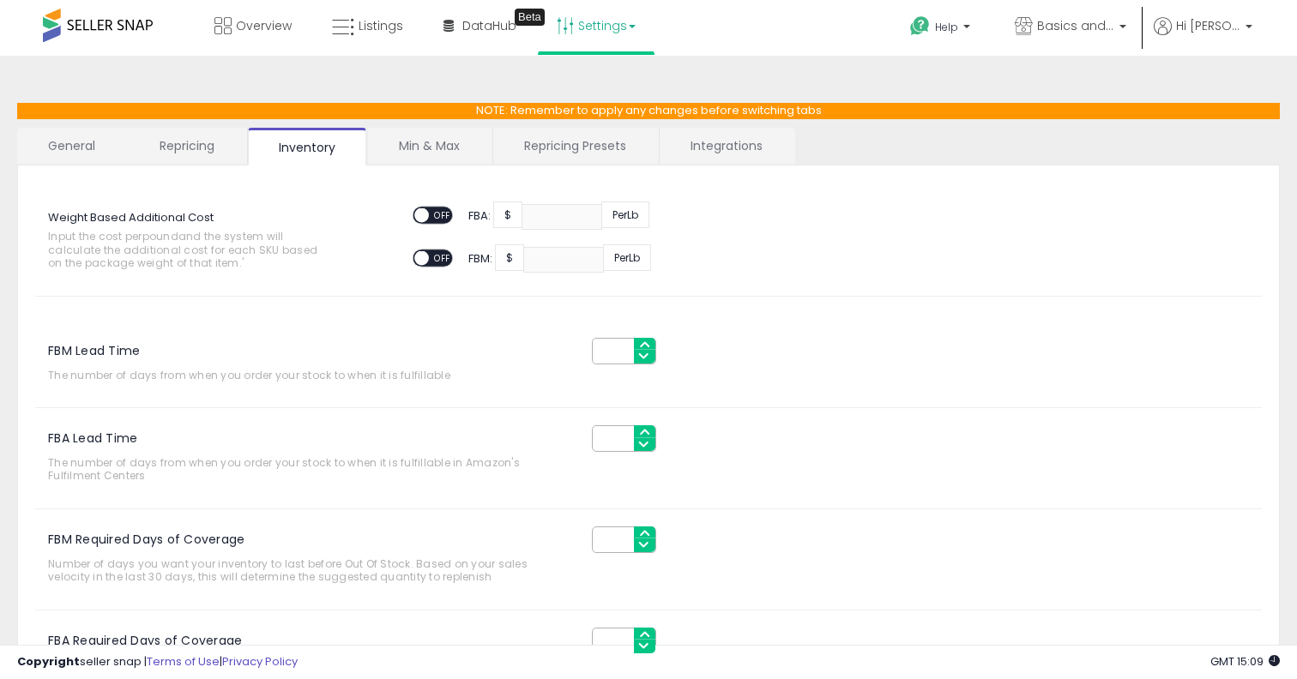
click at [434, 162] on link "Min & Max" at bounding box center [429, 146] width 123 height 36
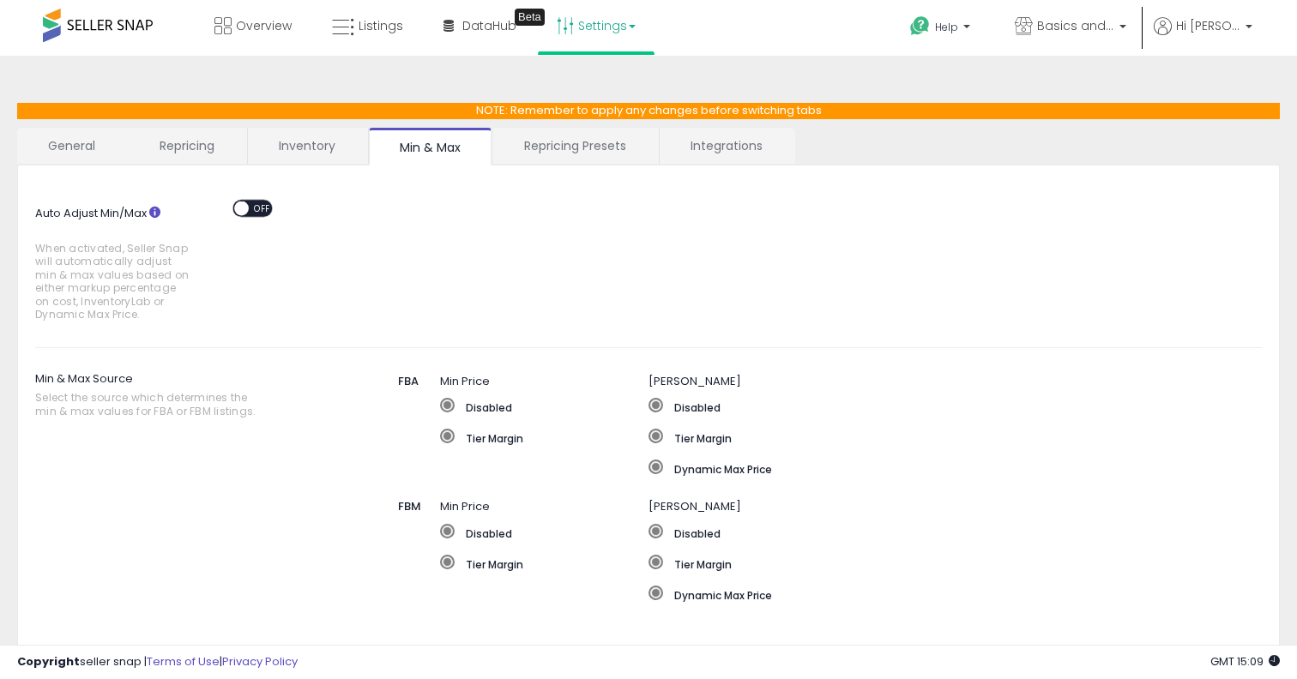
click at [250, 208] on span "OFF" at bounding box center [262, 208] width 27 height 15
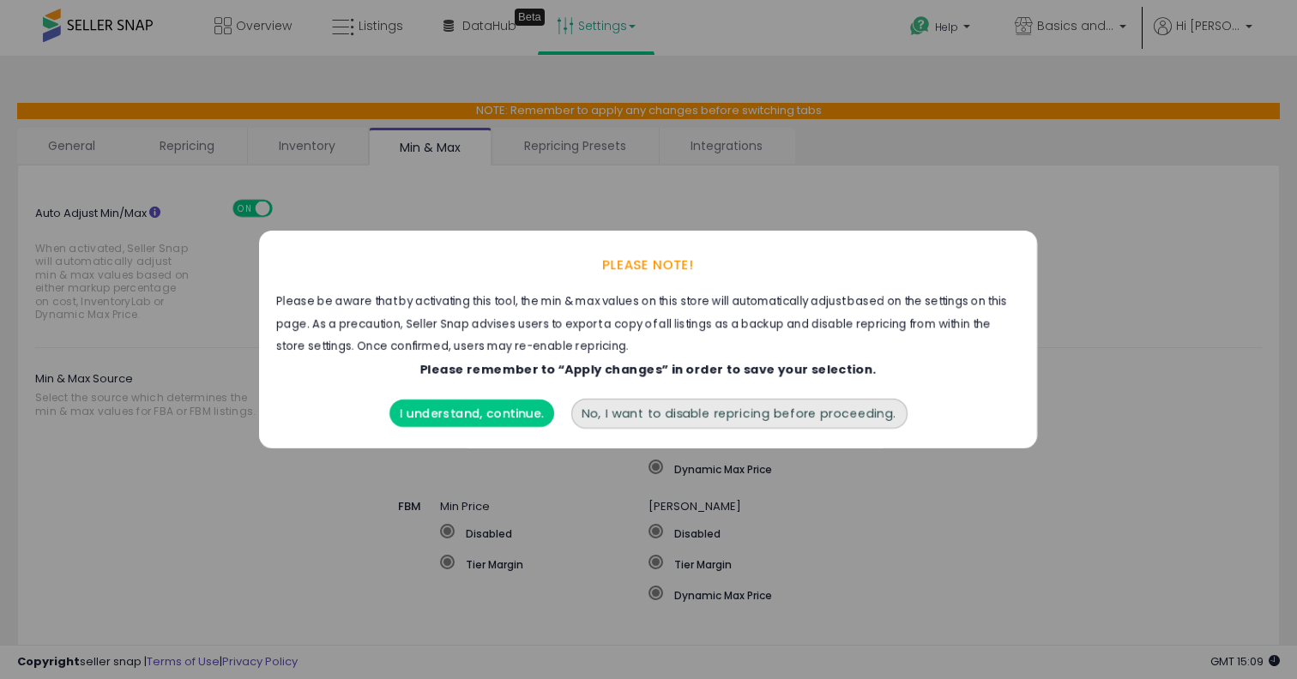
click at [839, 417] on button "No, I want to disable repricing before proceeding." at bounding box center [739, 414] width 336 height 30
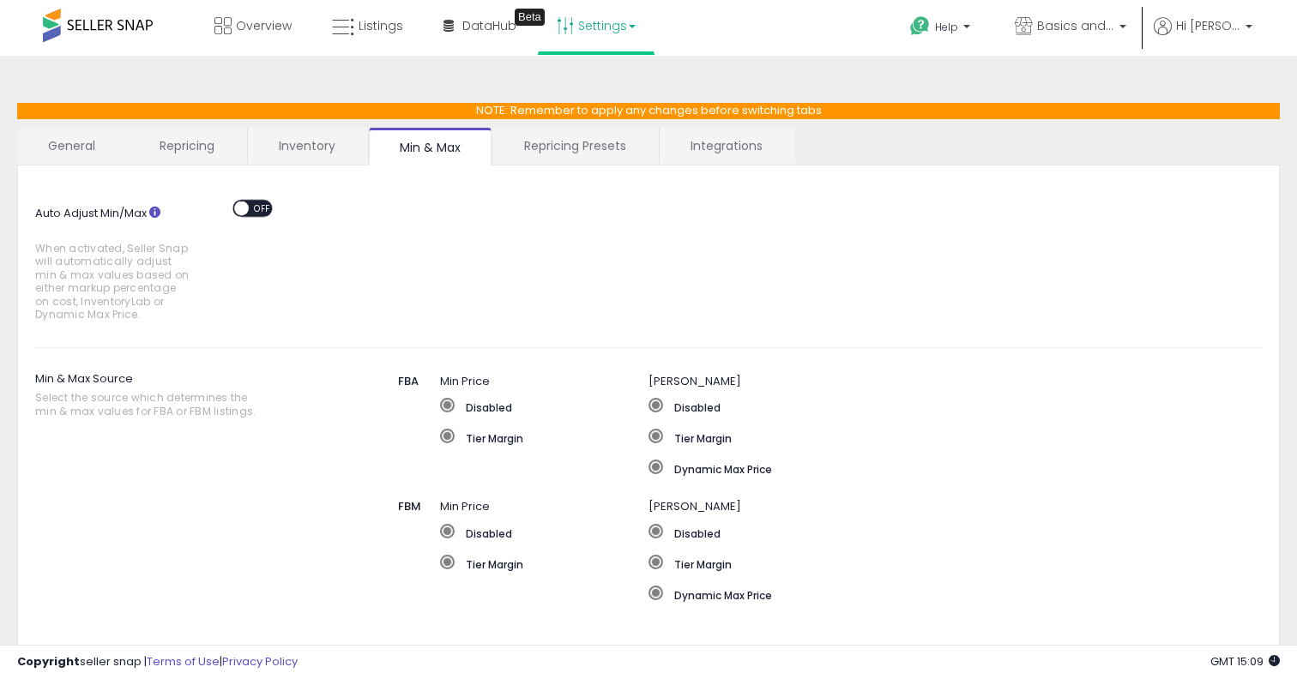
click at [604, 149] on link "Repricing Presets" at bounding box center [575, 146] width 164 height 36
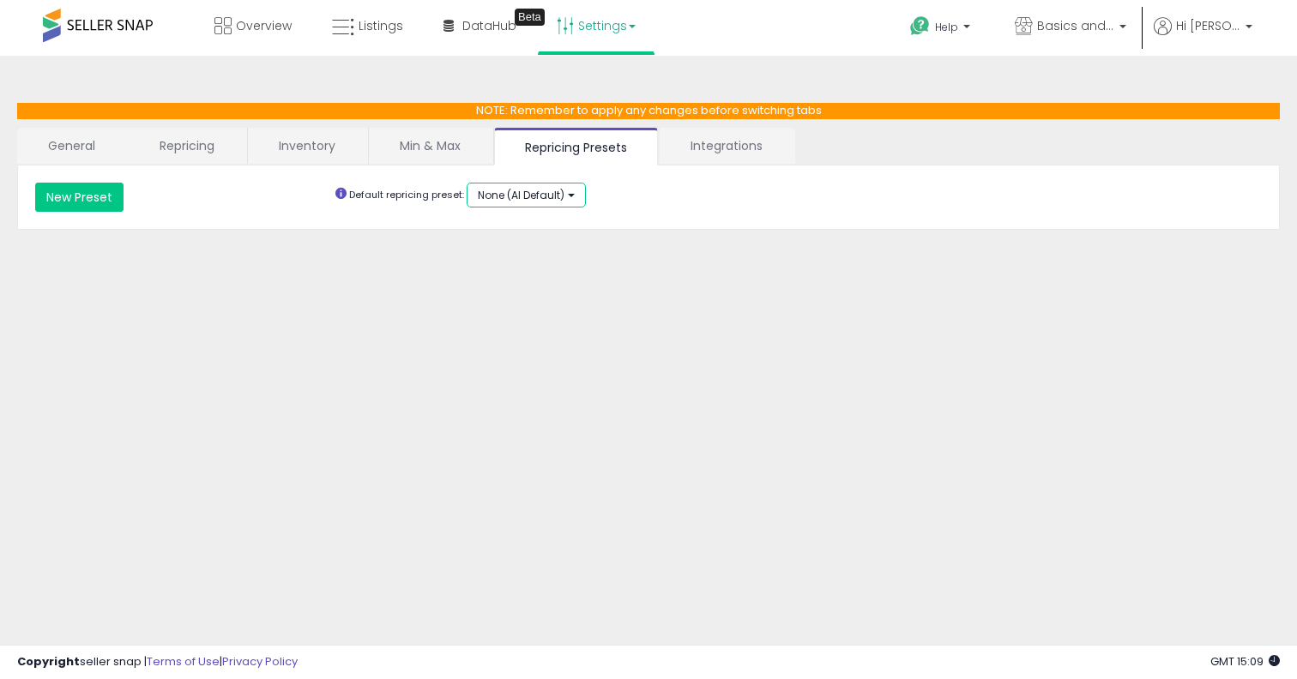
click at [573, 195] on button "None (AI Default)" at bounding box center [526, 195] width 119 height 25
click at [694, 179] on div "**********" at bounding box center [648, 198] width 1263 height 64
click at [700, 155] on link "Integrations" at bounding box center [727, 146] width 134 height 36
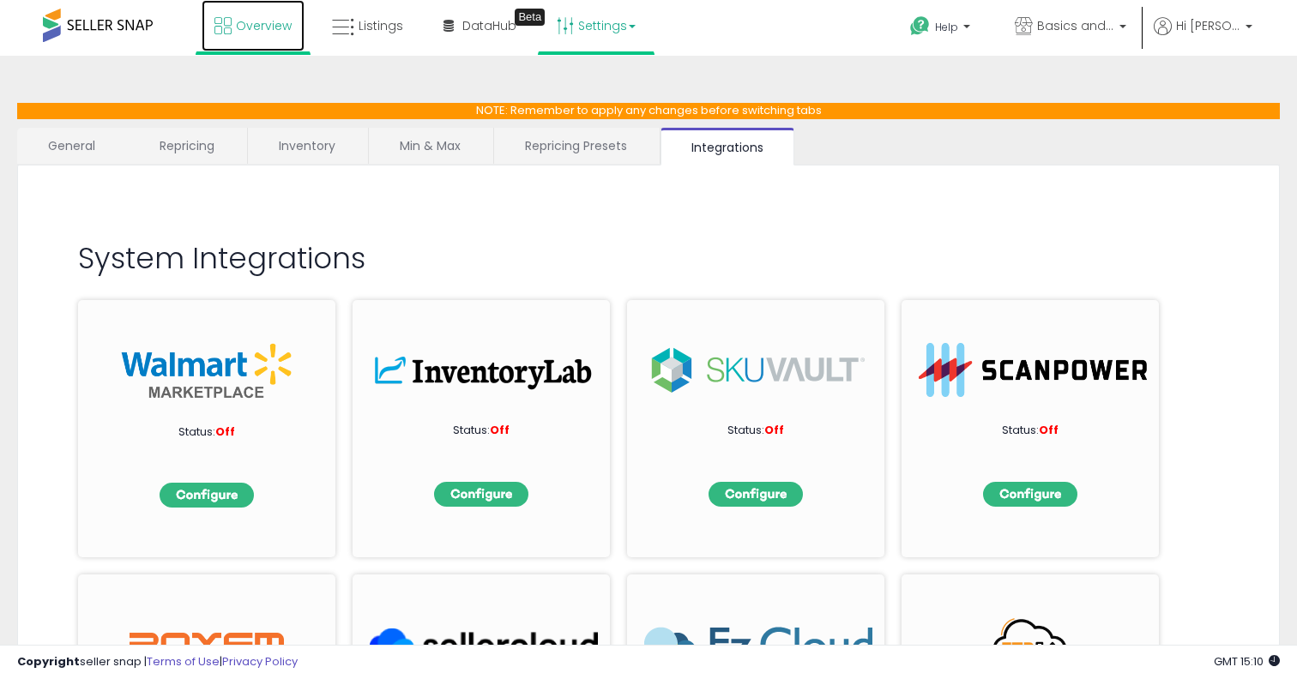
click at [233, 21] on link "Overview" at bounding box center [253, 25] width 103 height 51
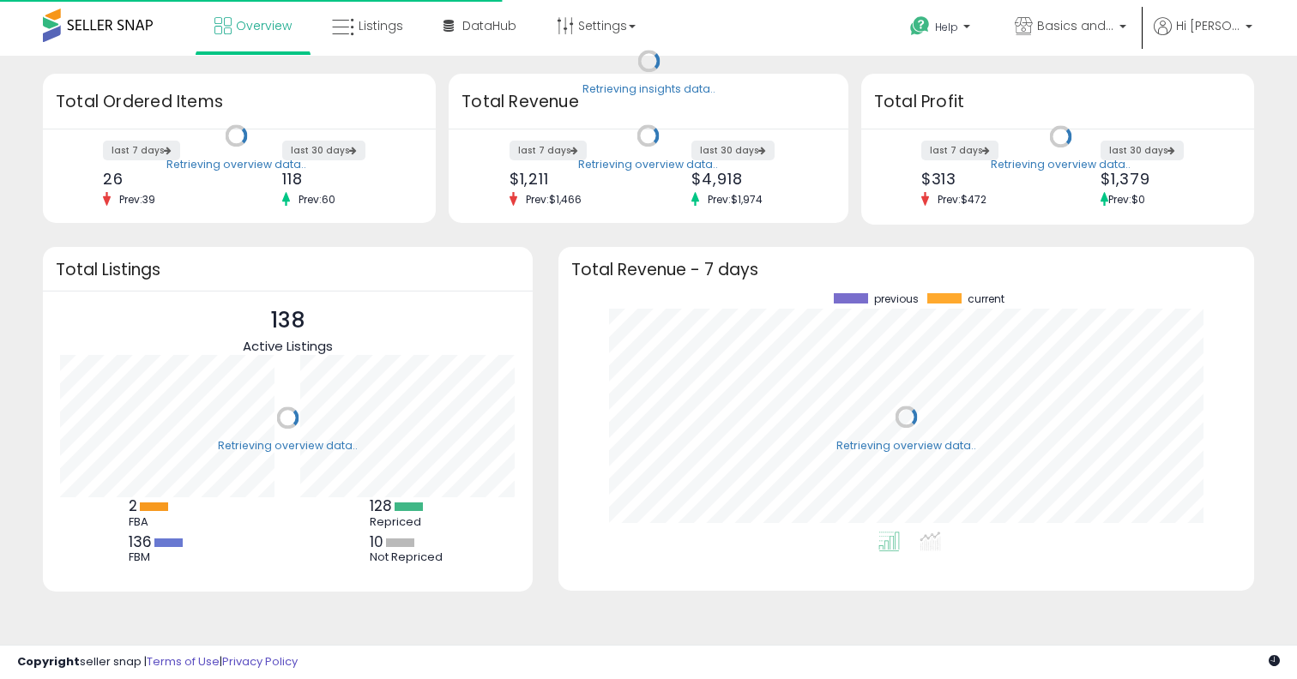
scroll to position [238, 661]
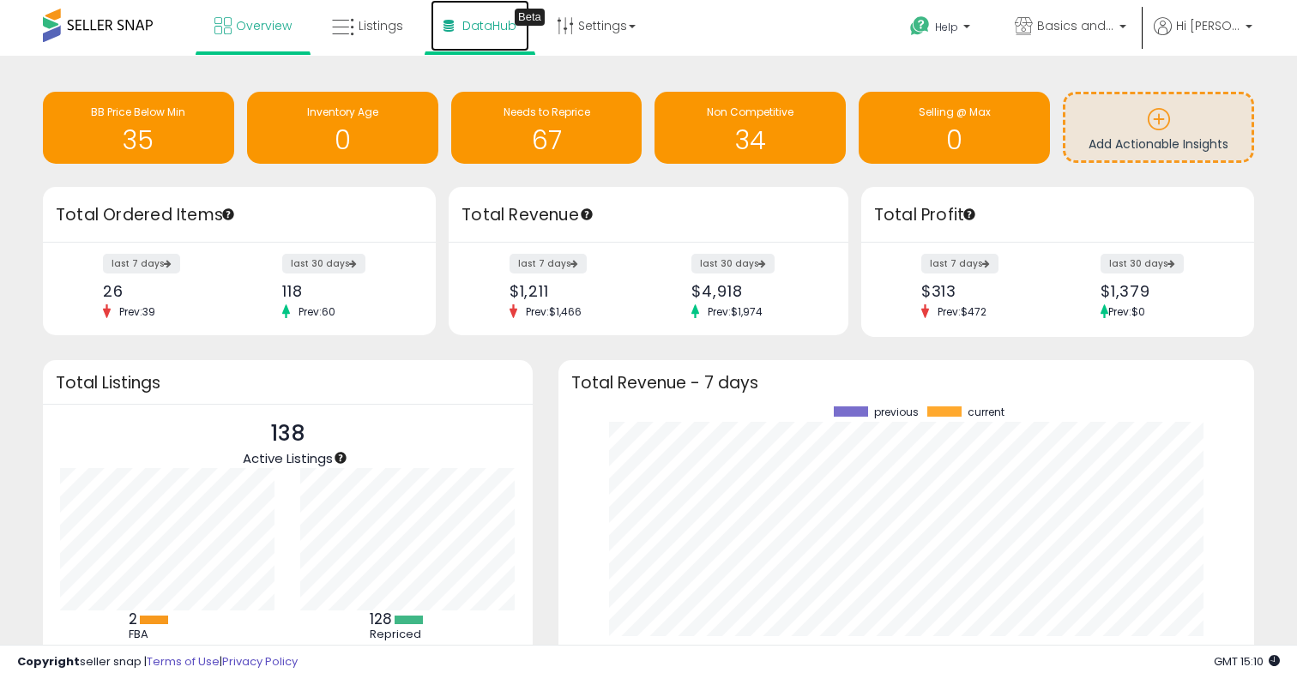
click at [459, 28] on link "DataHub Beta" at bounding box center [480, 25] width 99 height 51
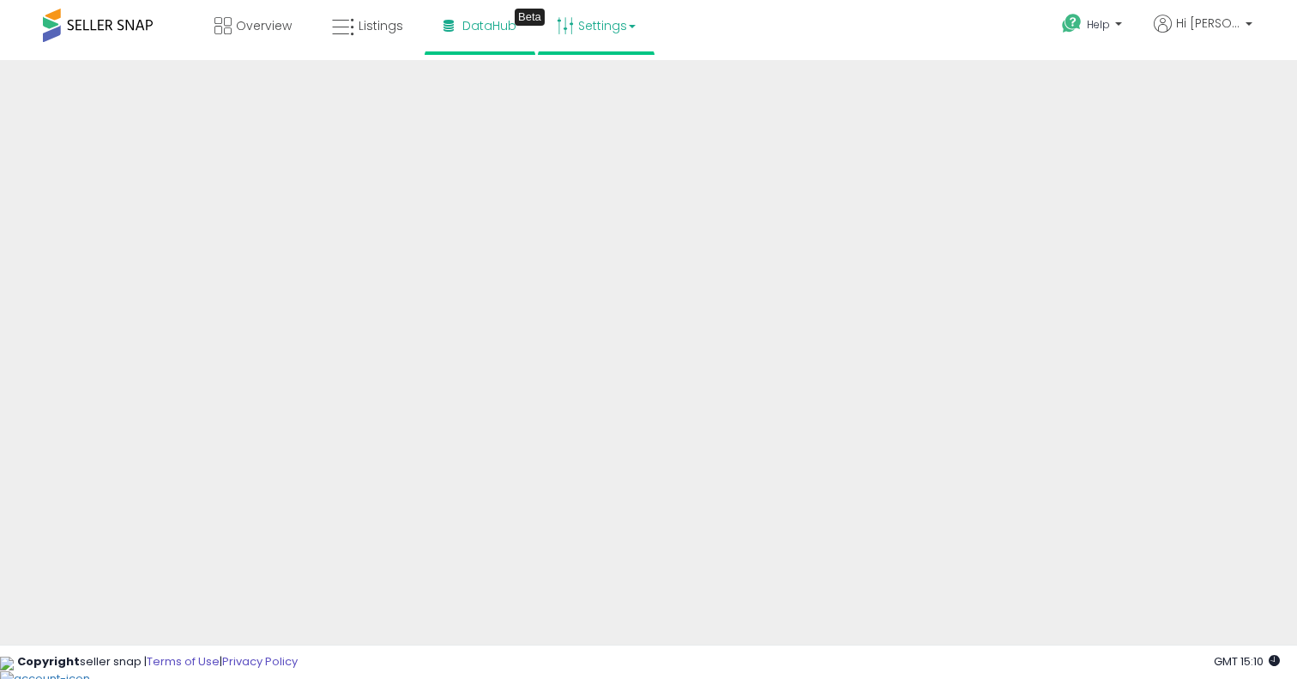
click at [600, 25] on link "Settings" at bounding box center [596, 25] width 105 height 51
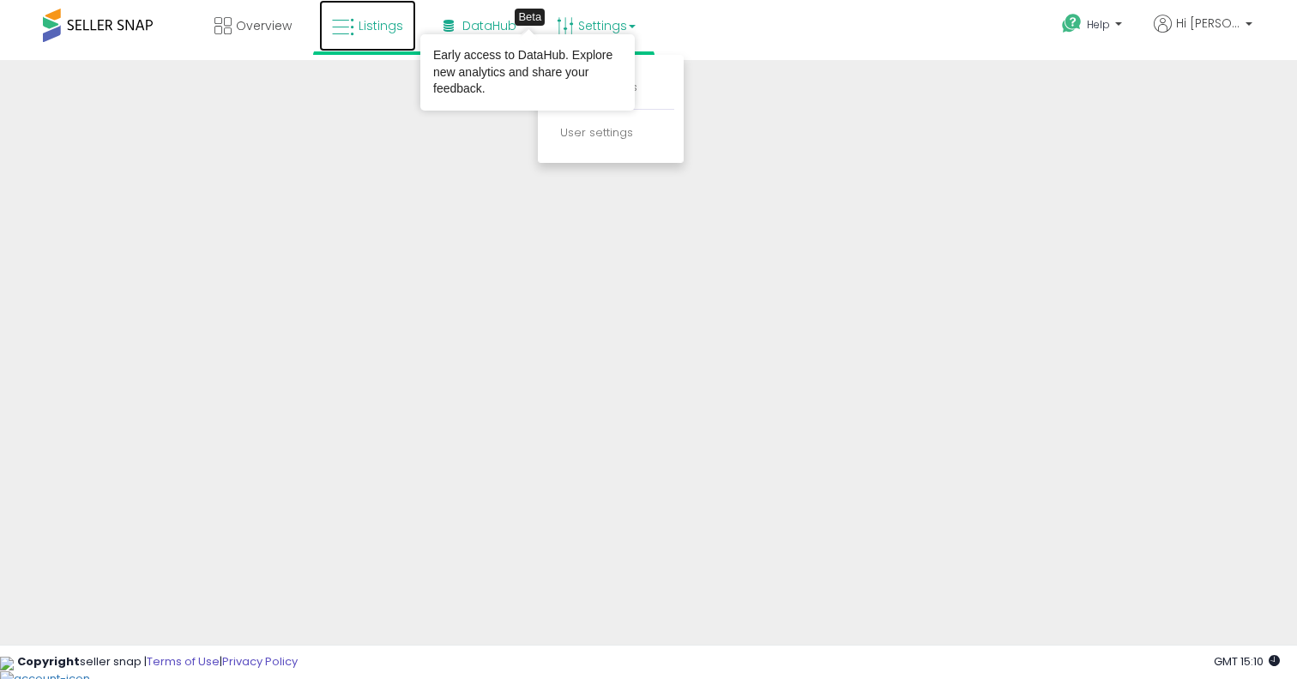
click at [364, 23] on span "Listings" at bounding box center [381, 25] width 45 height 17
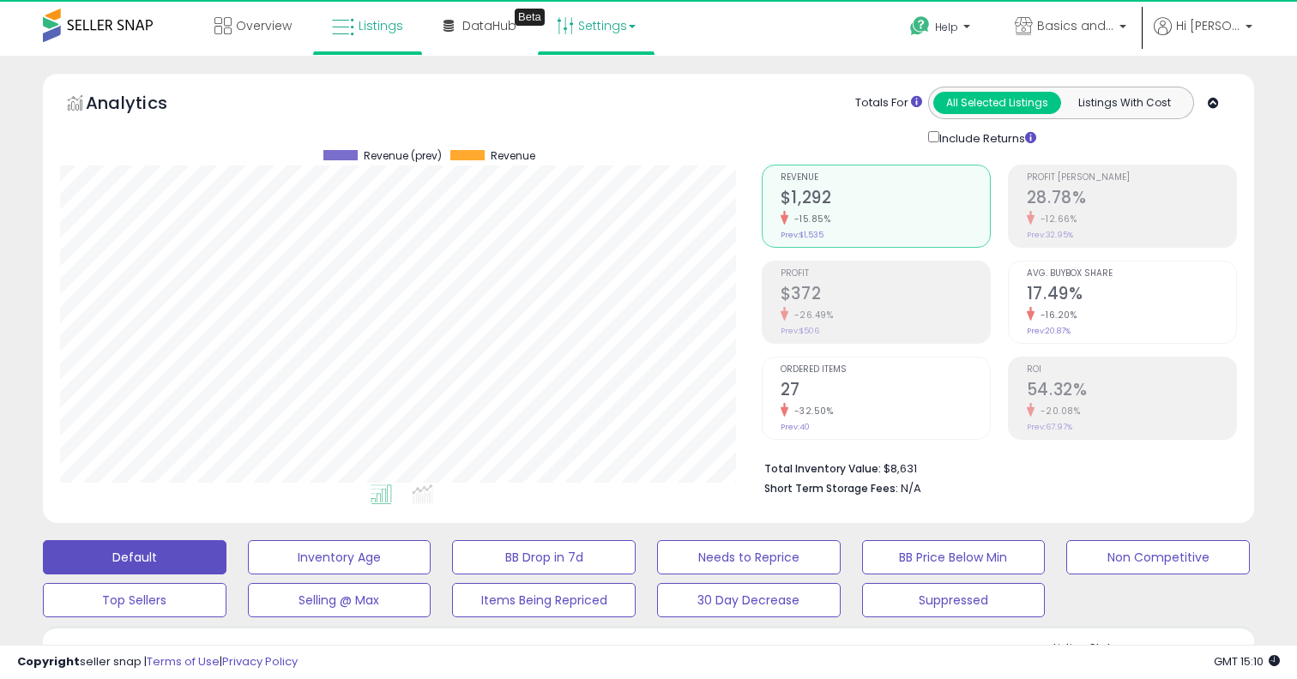
scroll to position [352, 701]
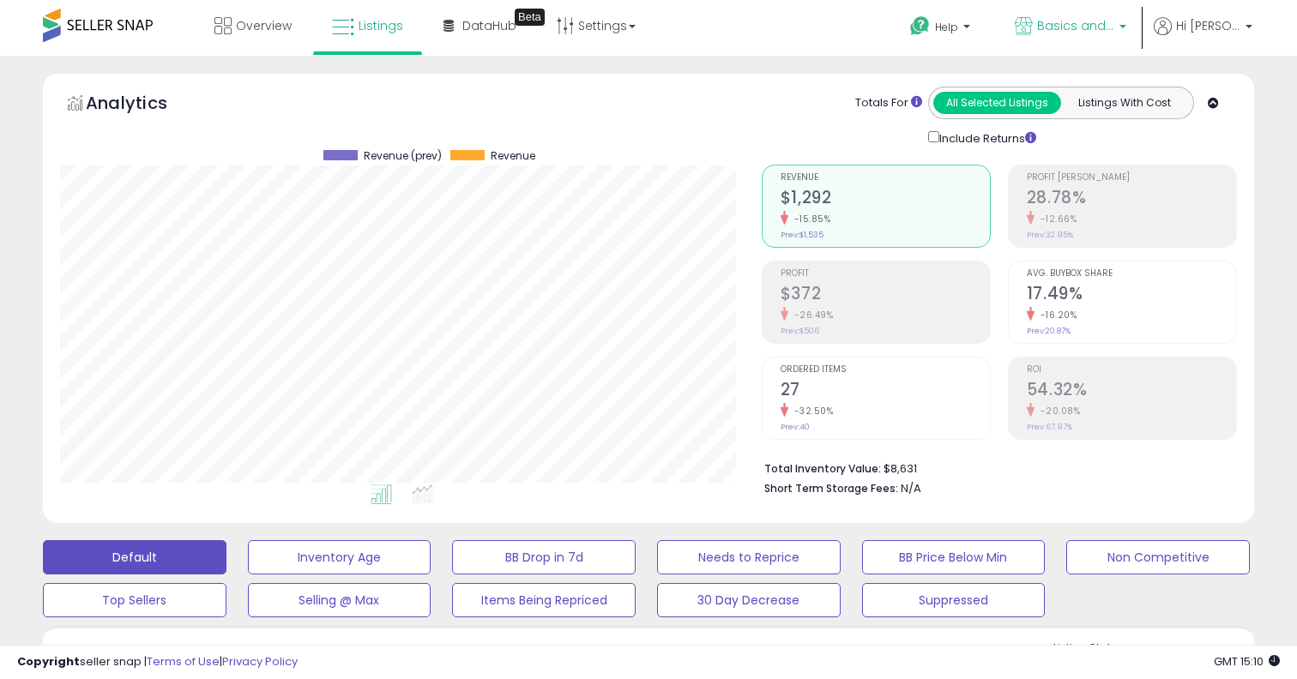
click at [1126, 27] on b at bounding box center [1122, 31] width 7 height 12
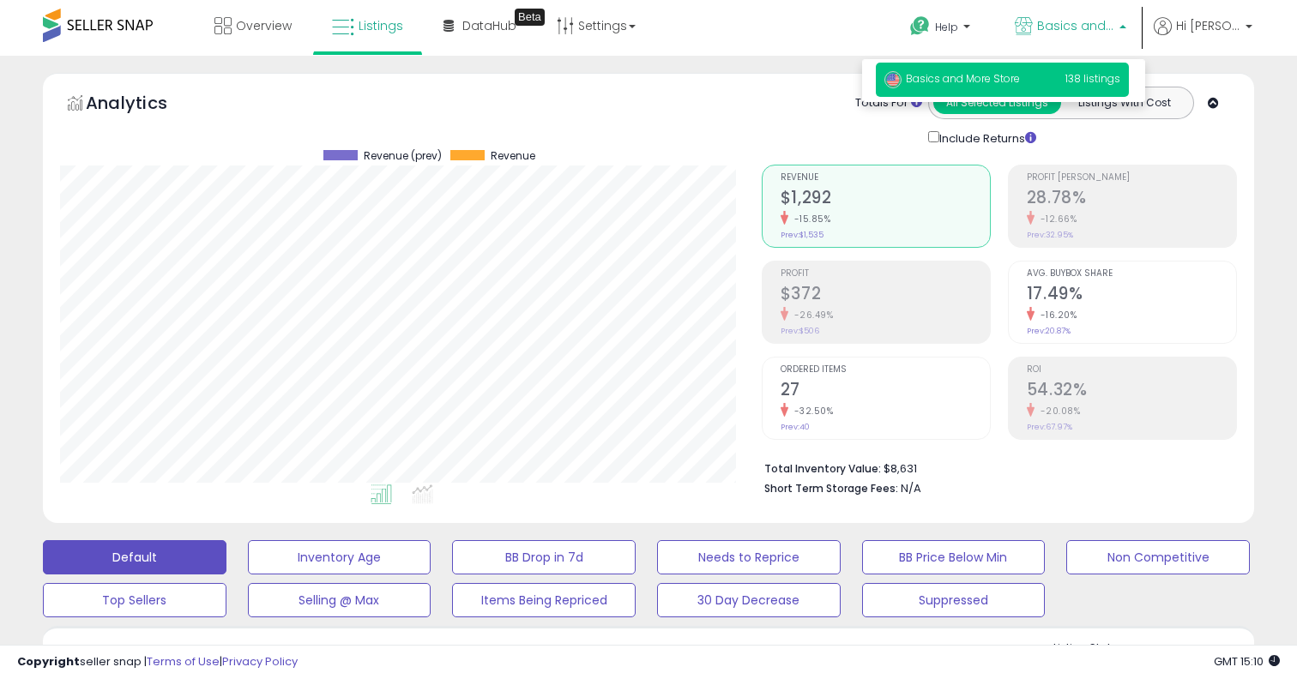
click at [750, 18] on div "Overview Listings Beta" at bounding box center [415, 36] width 856 height 73
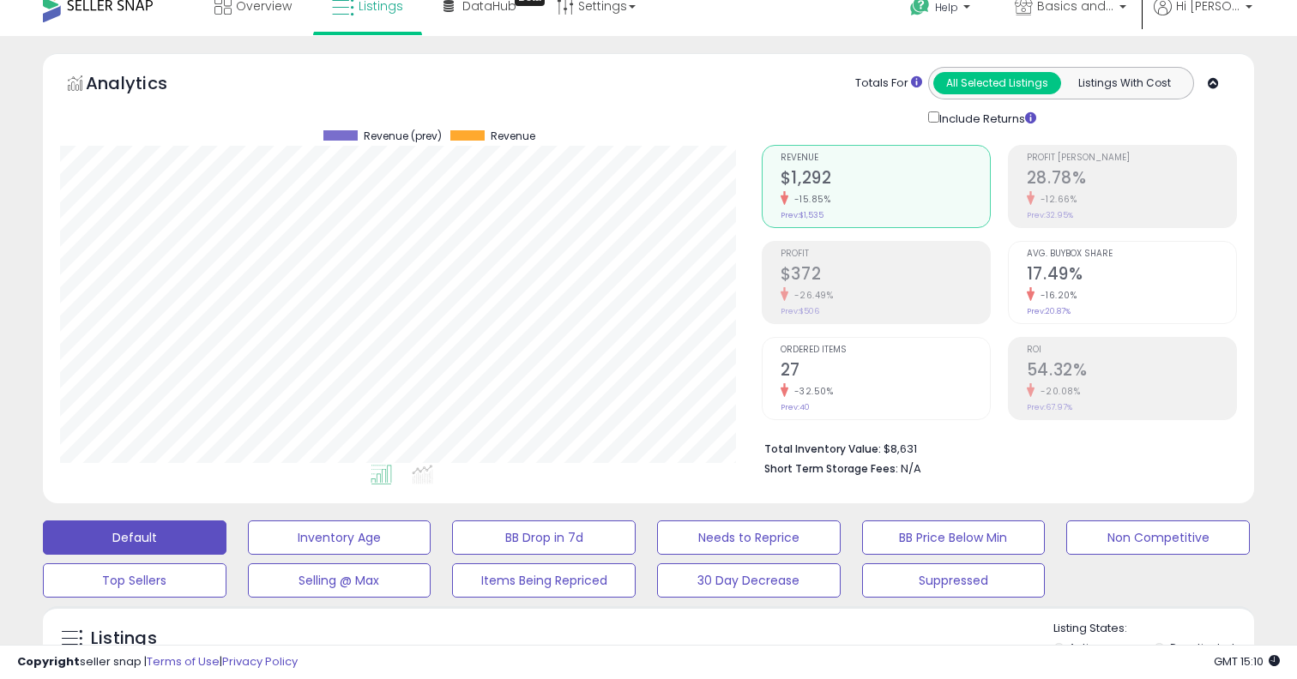
scroll to position [0, 0]
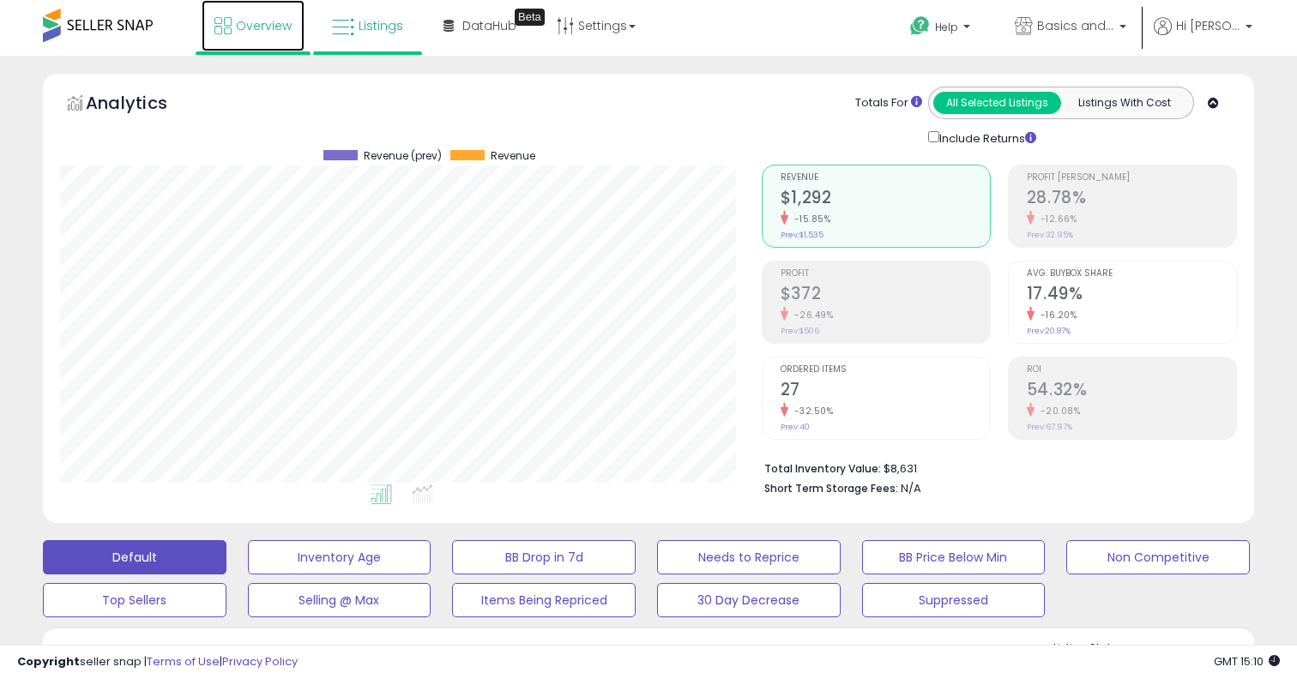
click at [255, 33] on link "Overview" at bounding box center [253, 25] width 103 height 51
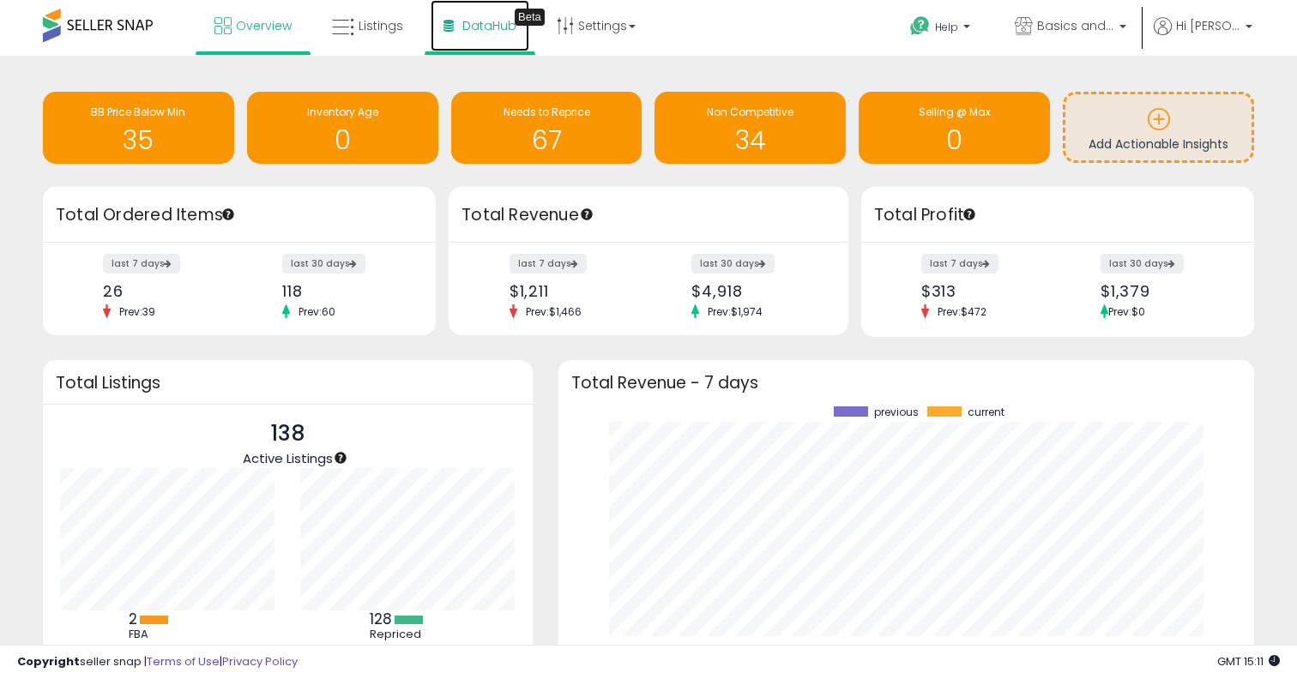
click at [478, 23] on span "DataHub" at bounding box center [489, 25] width 54 height 17
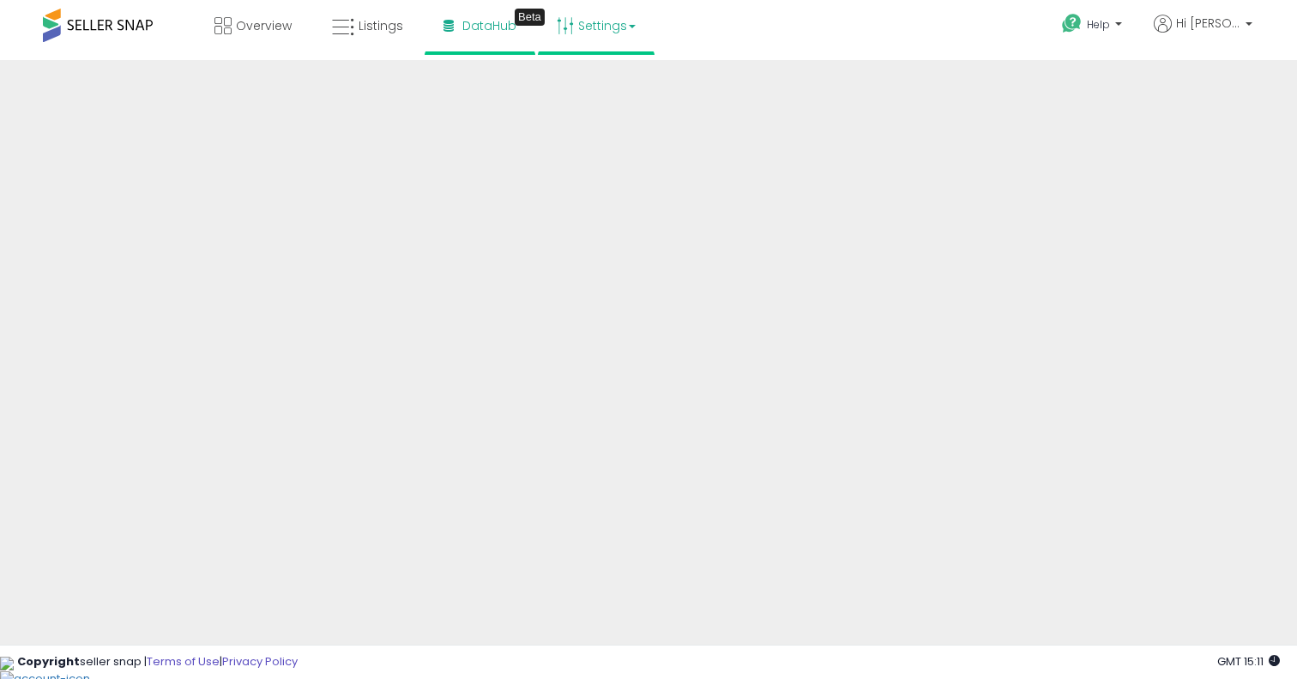
click at [593, 29] on link "Settings" at bounding box center [596, 25] width 105 height 51
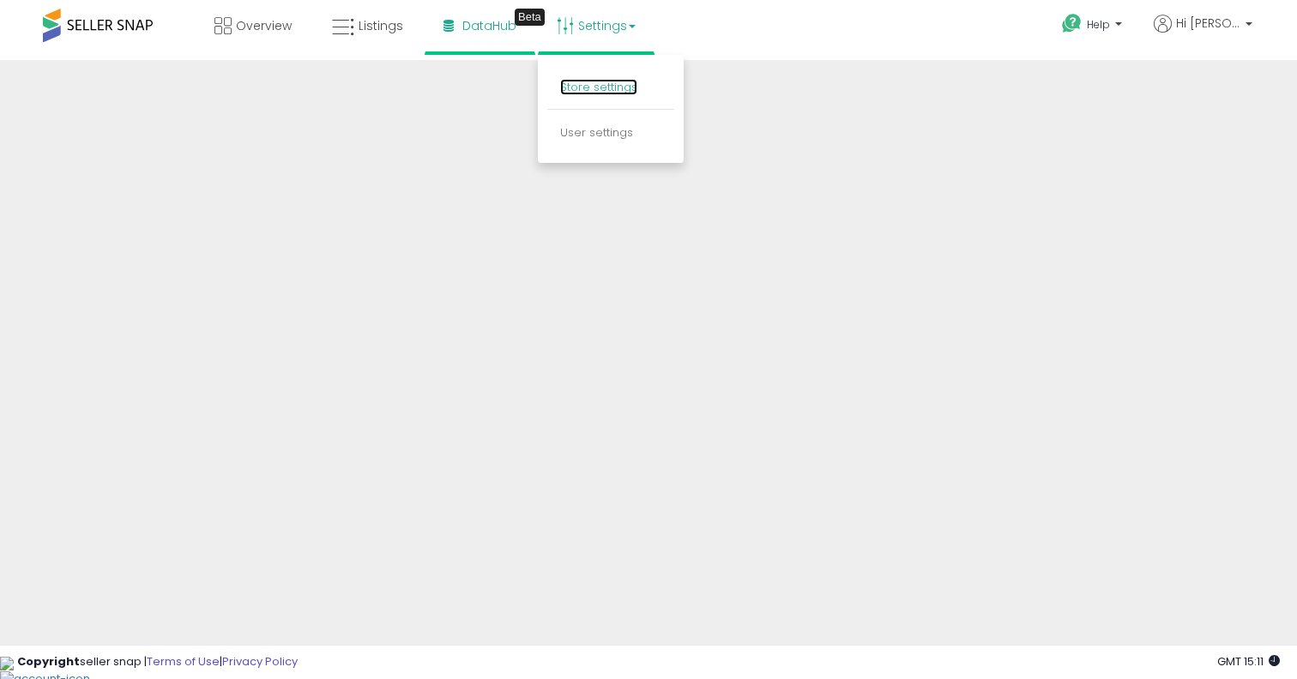
click at [578, 82] on link "Store settings" at bounding box center [598, 87] width 77 height 16
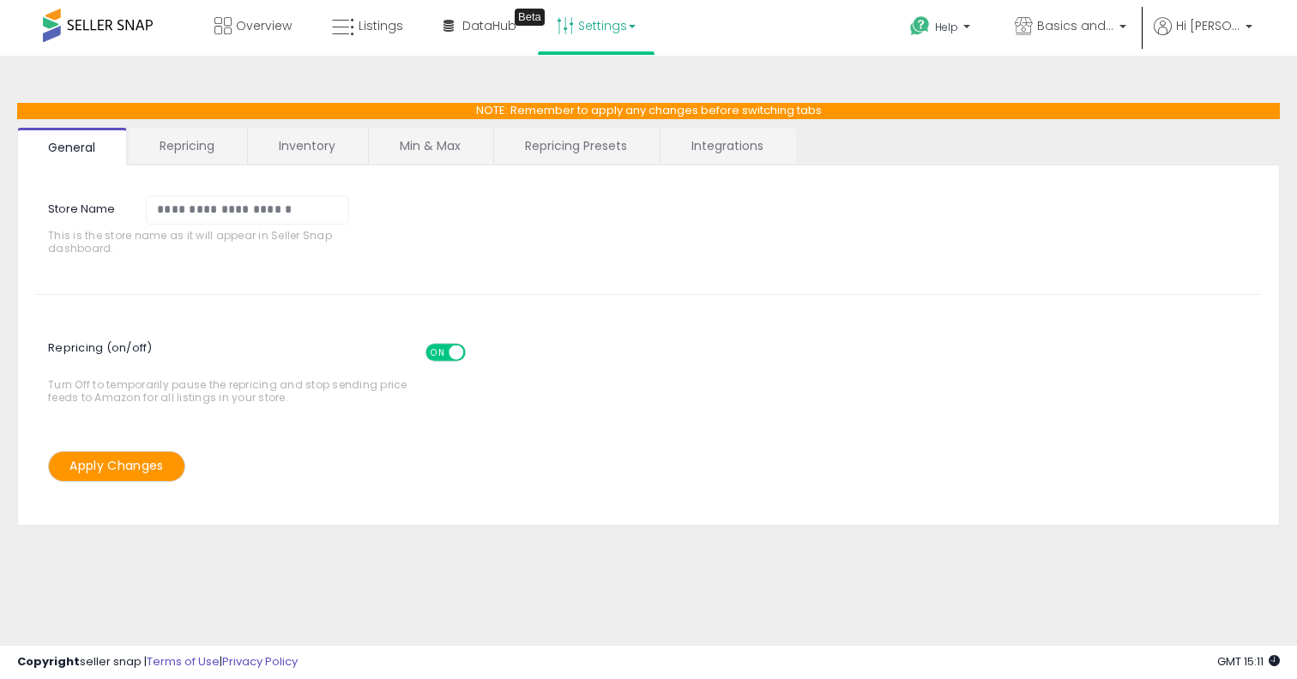
click at [202, 144] on link "Repricing" at bounding box center [187, 146] width 117 height 36
